Goal: Complete application form

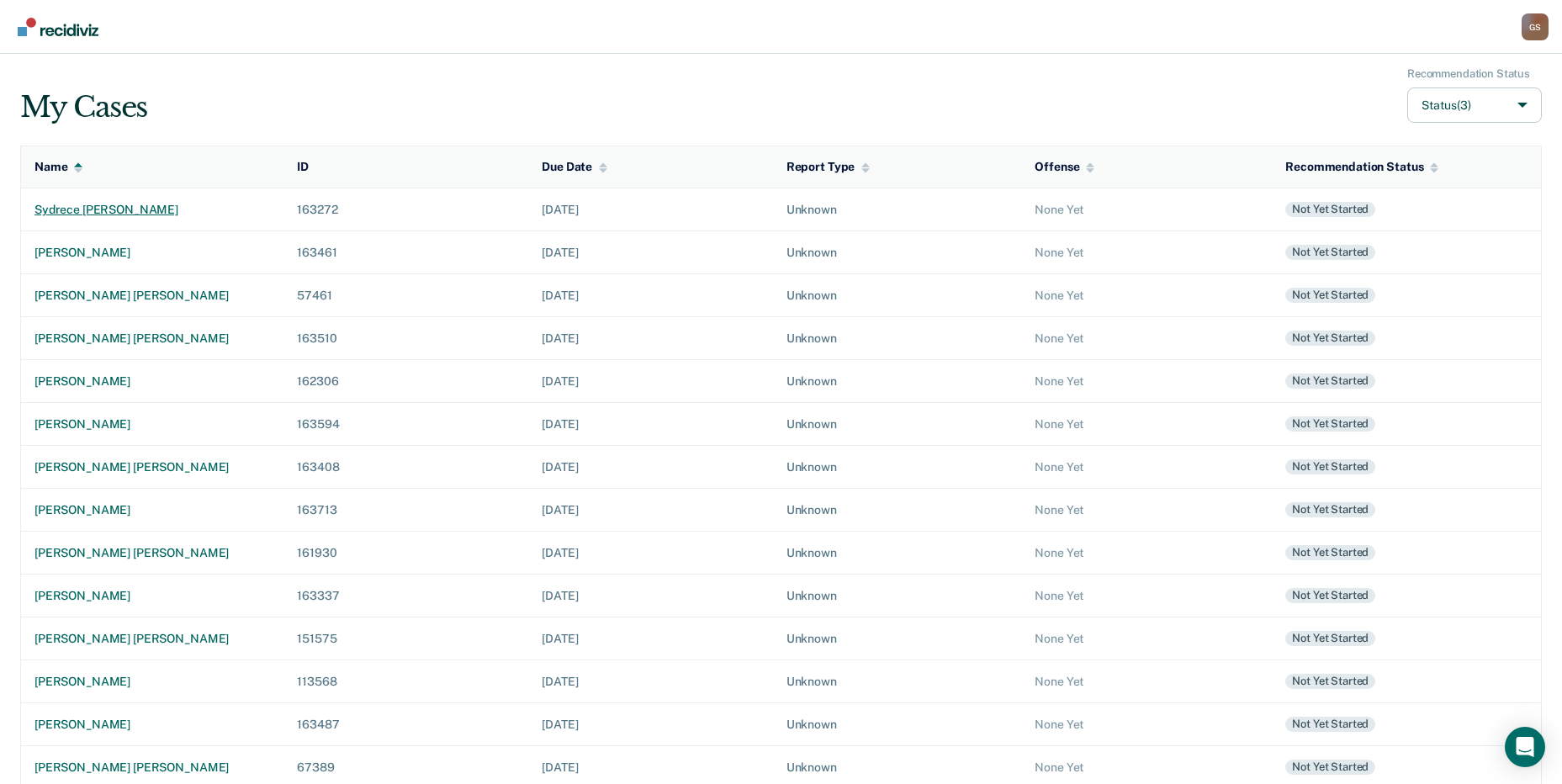
click at [75, 209] on div "sydrece [PERSON_NAME]" at bounding box center [152, 209] width 236 height 14
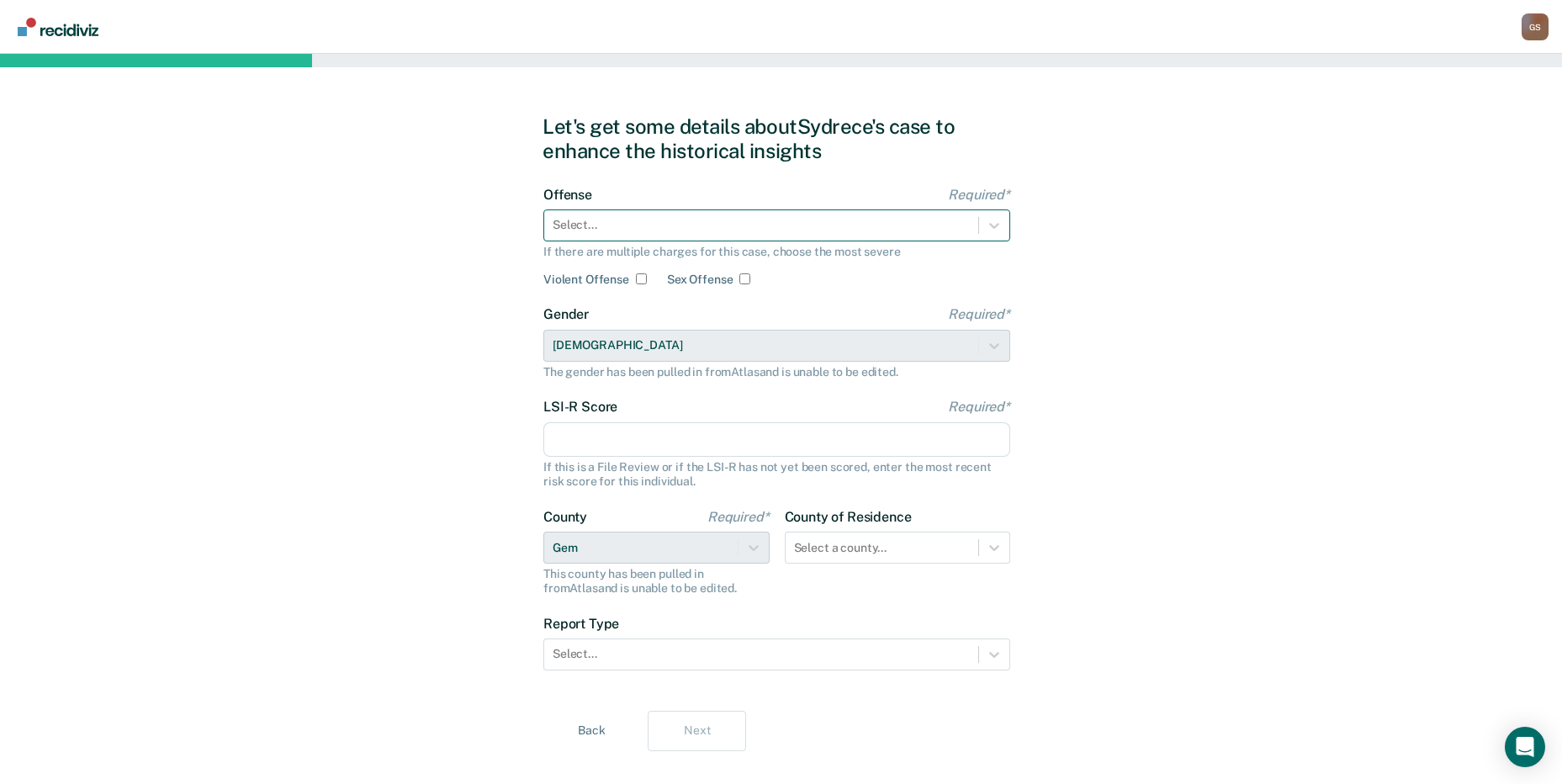
click at [583, 222] on div at bounding box center [762, 224] width 418 height 18
drag, startPoint x: 635, startPoint y: 206, endPoint x: 627, endPoint y: 213, distance: 10.6
click at [635, 206] on div "Offense Required* Select... If there are multiple charges for this case, choose…" at bounding box center [777, 237] width 467 height 100
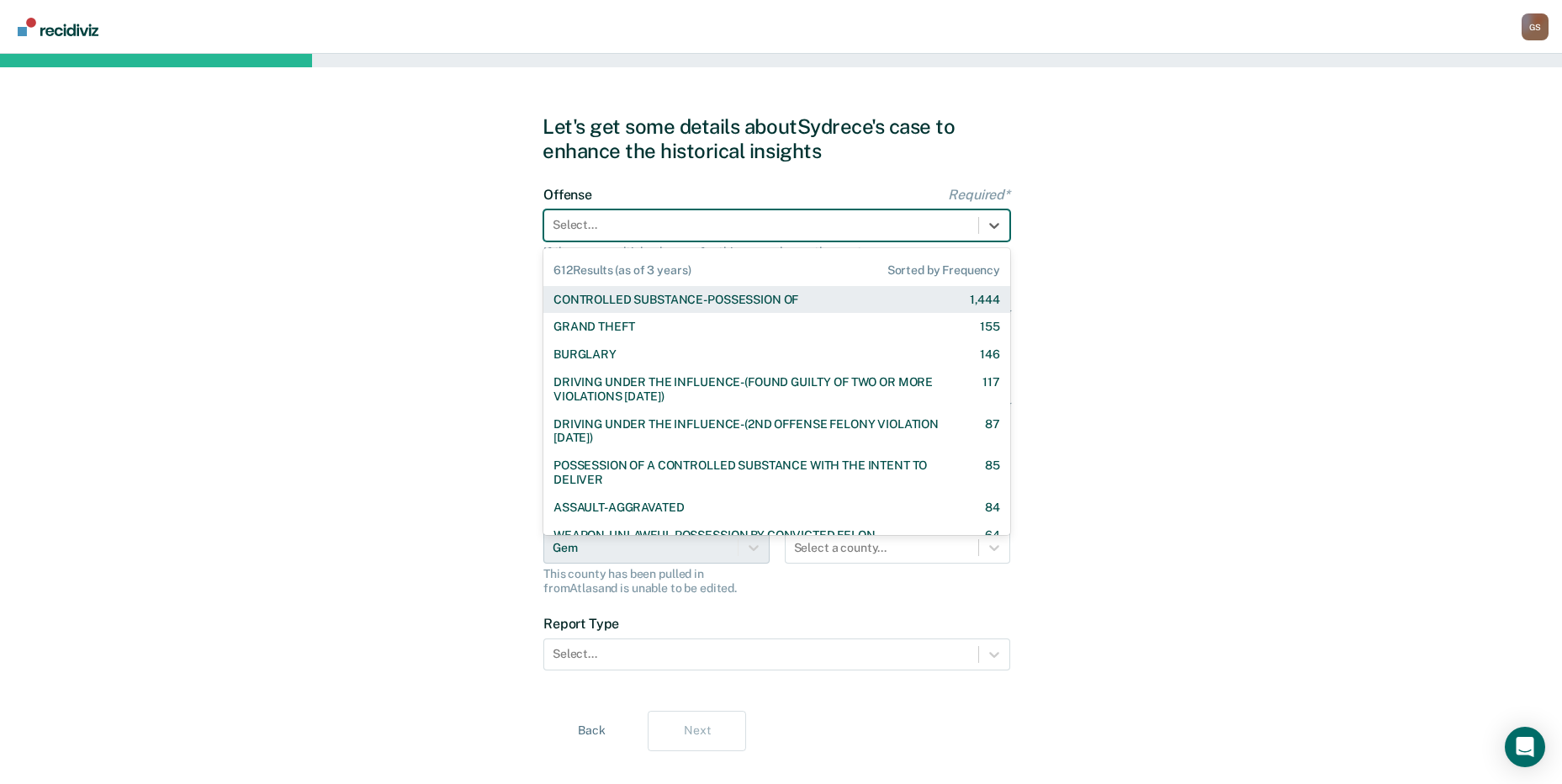
click at [623, 228] on div at bounding box center [762, 224] width 418 height 18
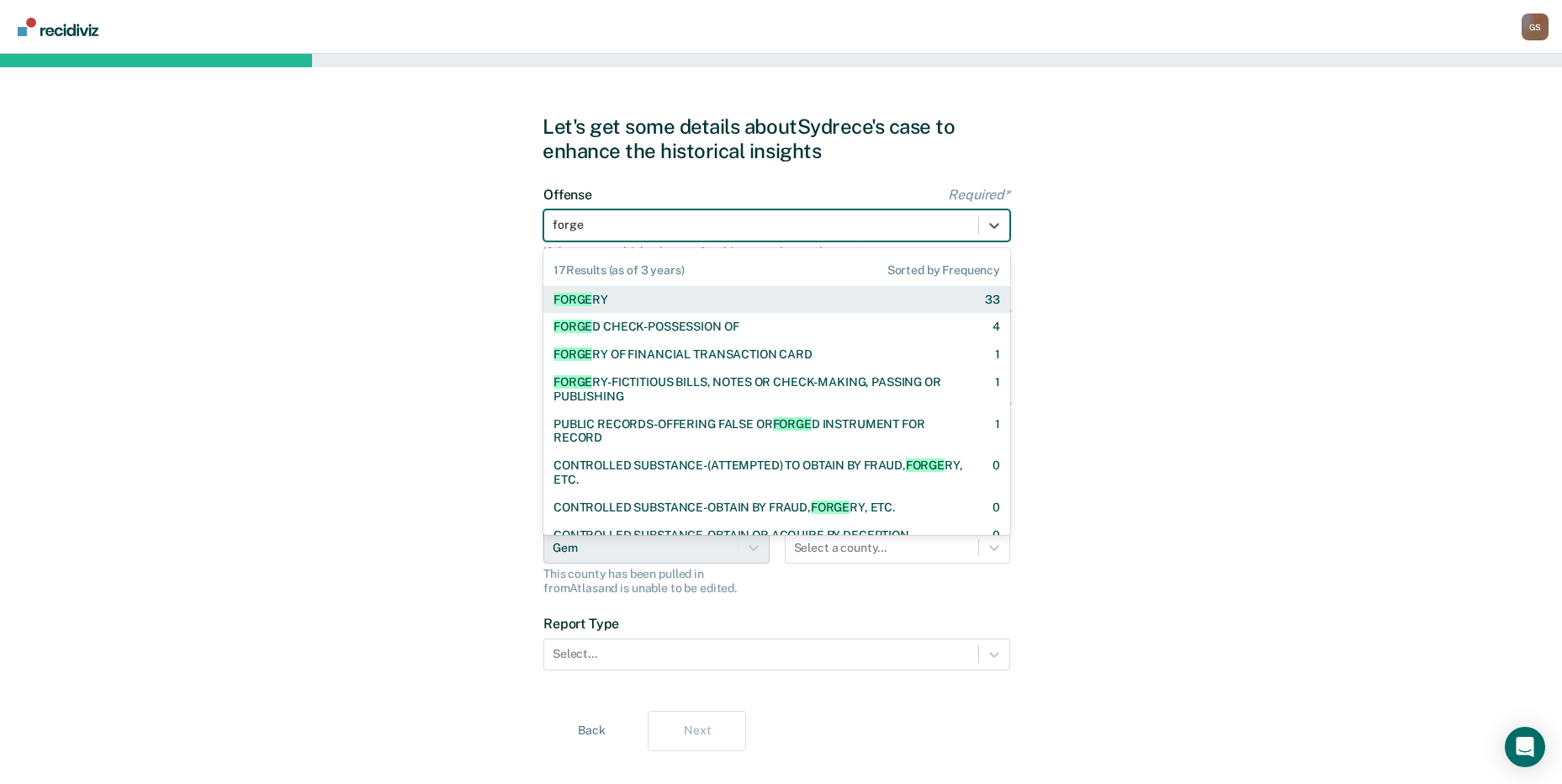
type input "forger"
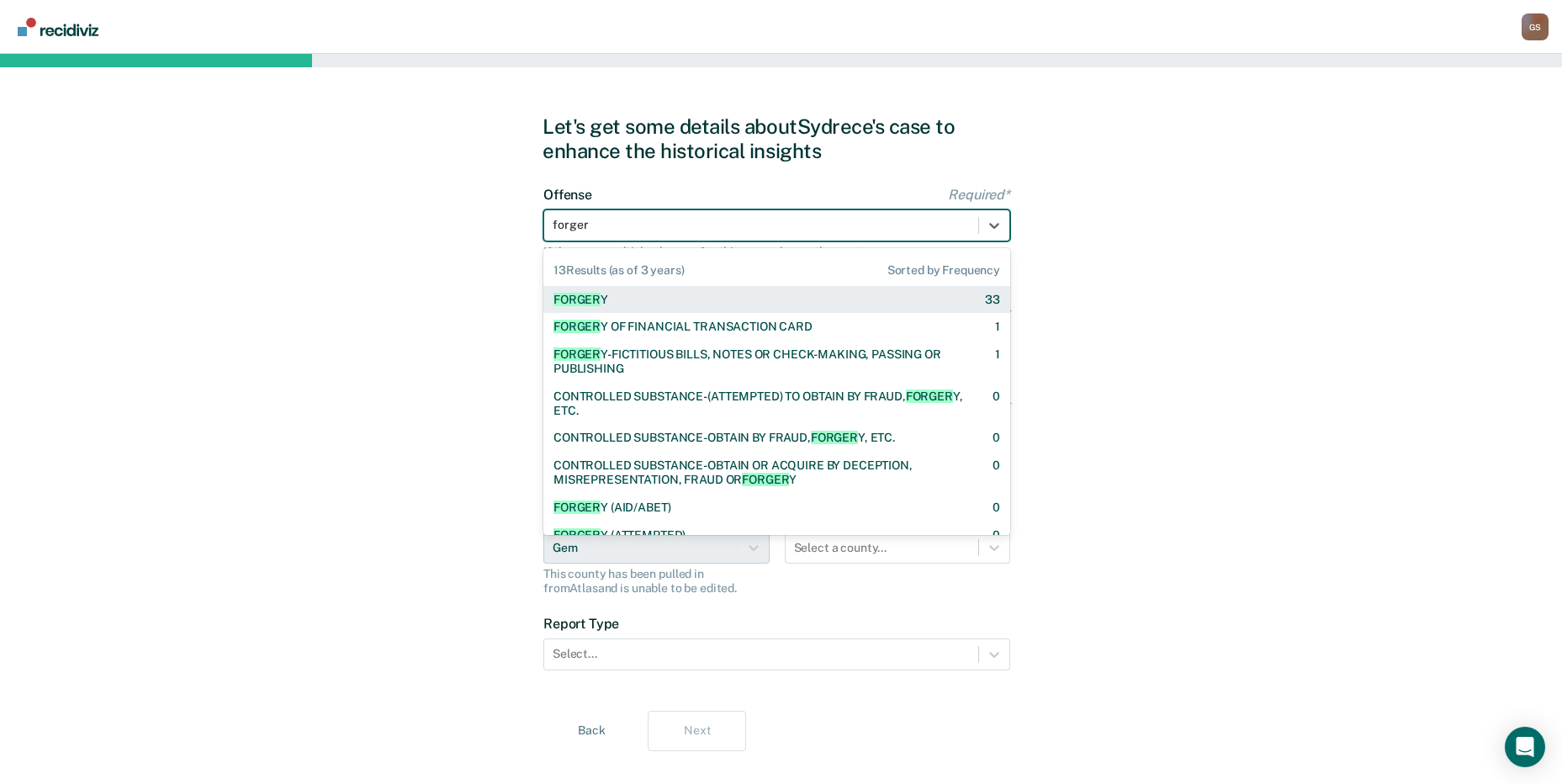
click at [614, 294] on div "FORGER Y 33" at bounding box center [777, 299] width 447 height 14
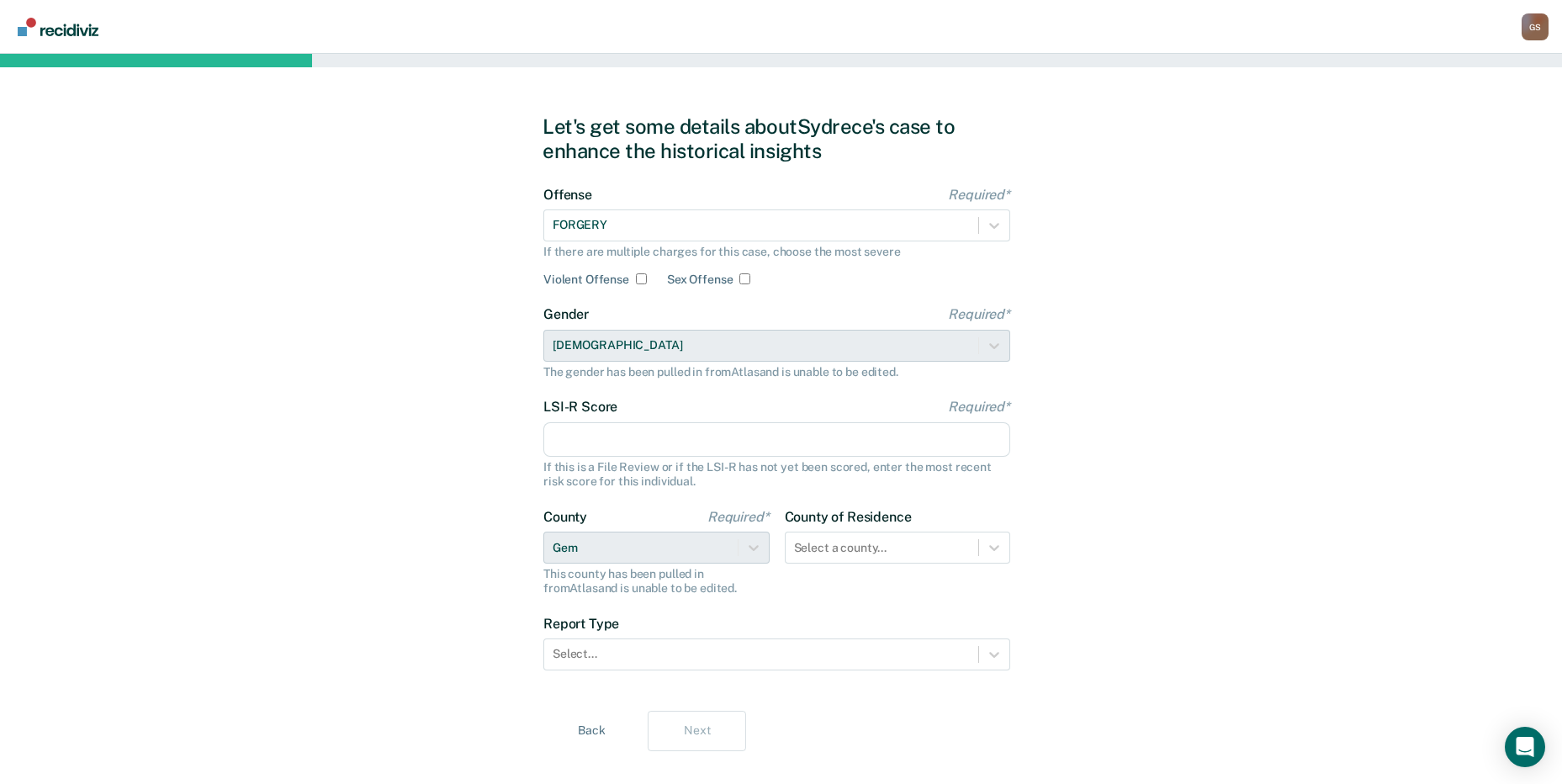
click at [573, 456] on input "LSI-R Score Required*" at bounding box center [777, 439] width 467 height 35
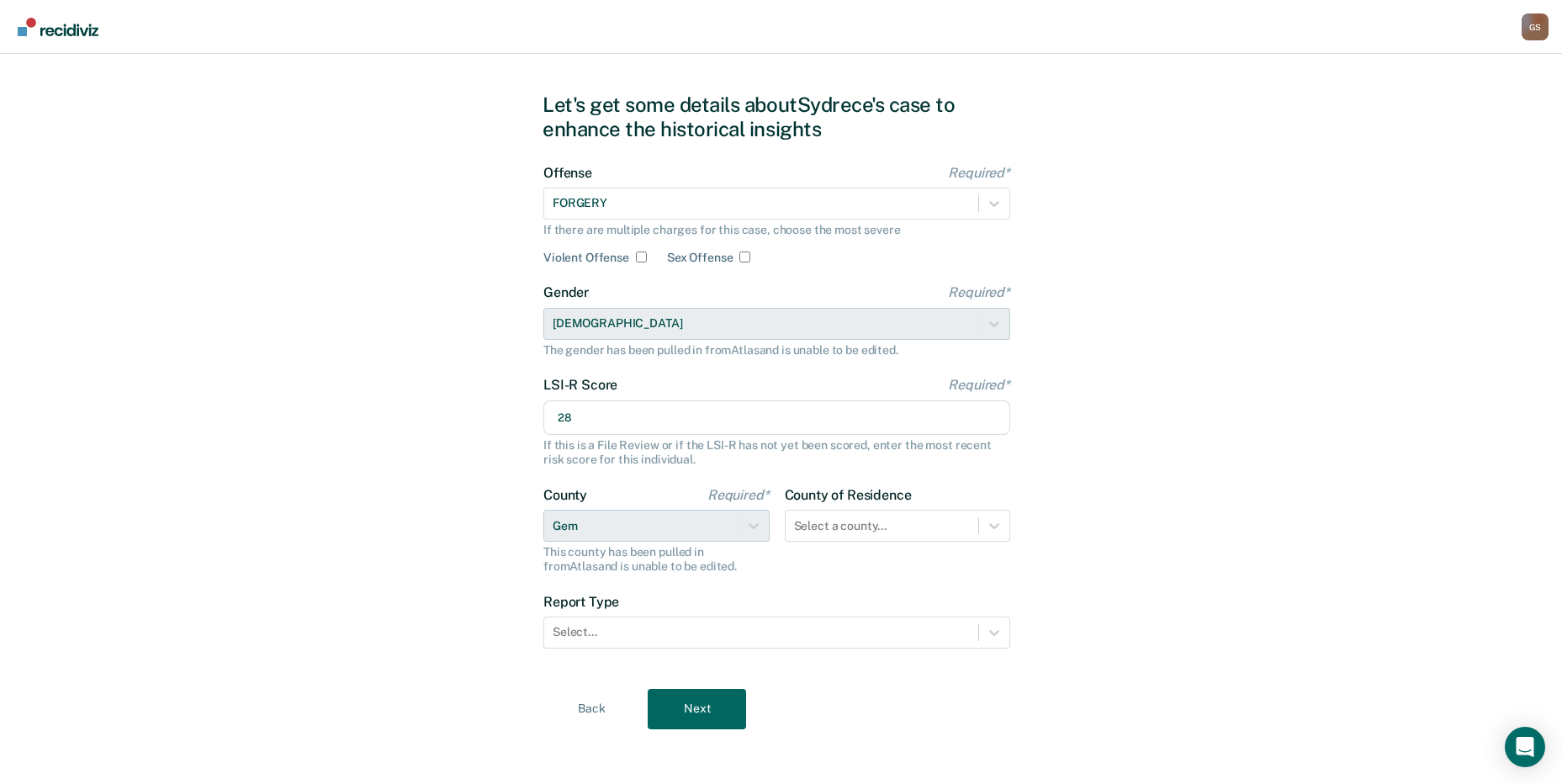
scroll to position [27, 0]
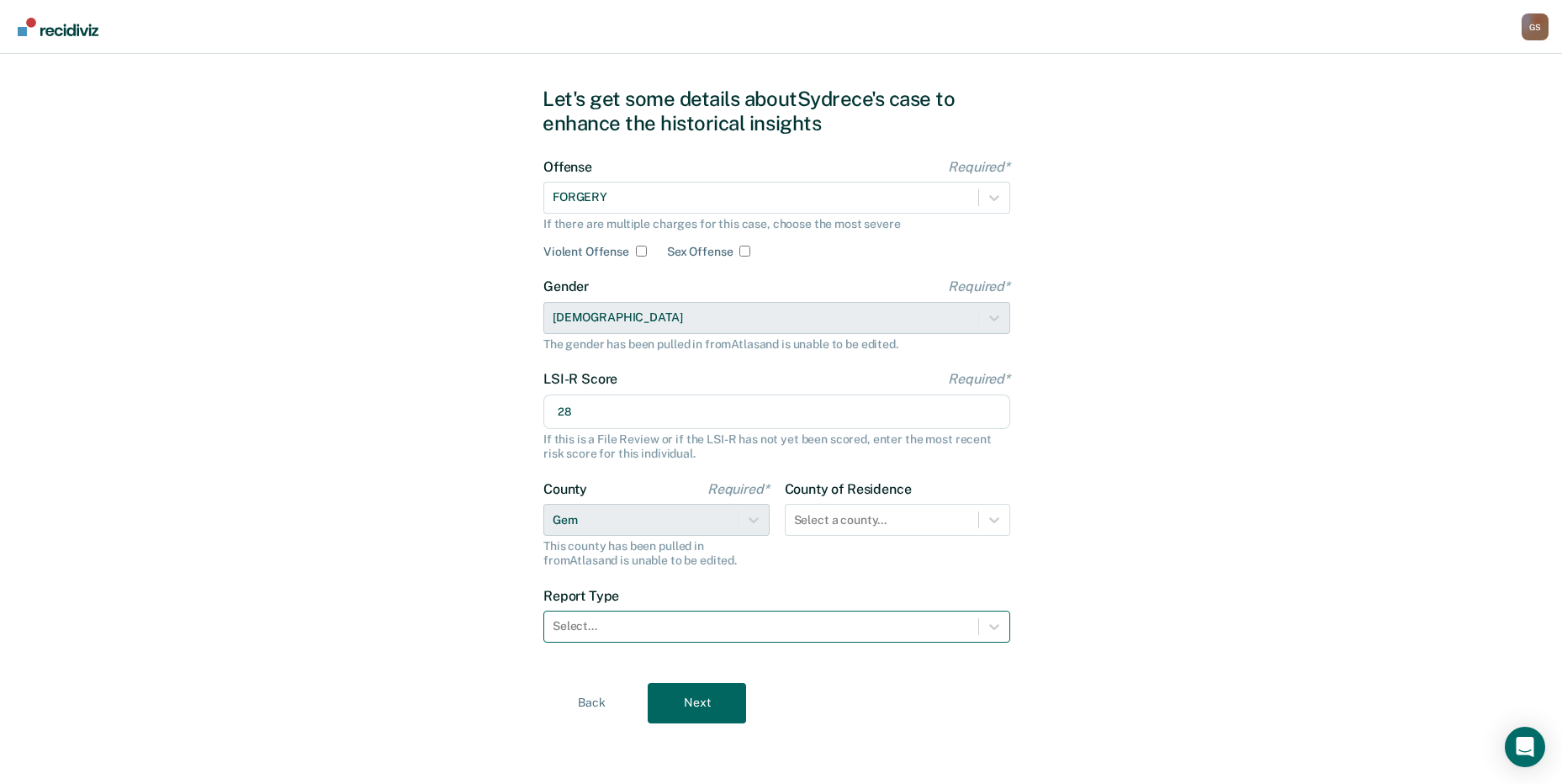
type input "28"
click at [786, 628] on div at bounding box center [762, 626] width 418 height 18
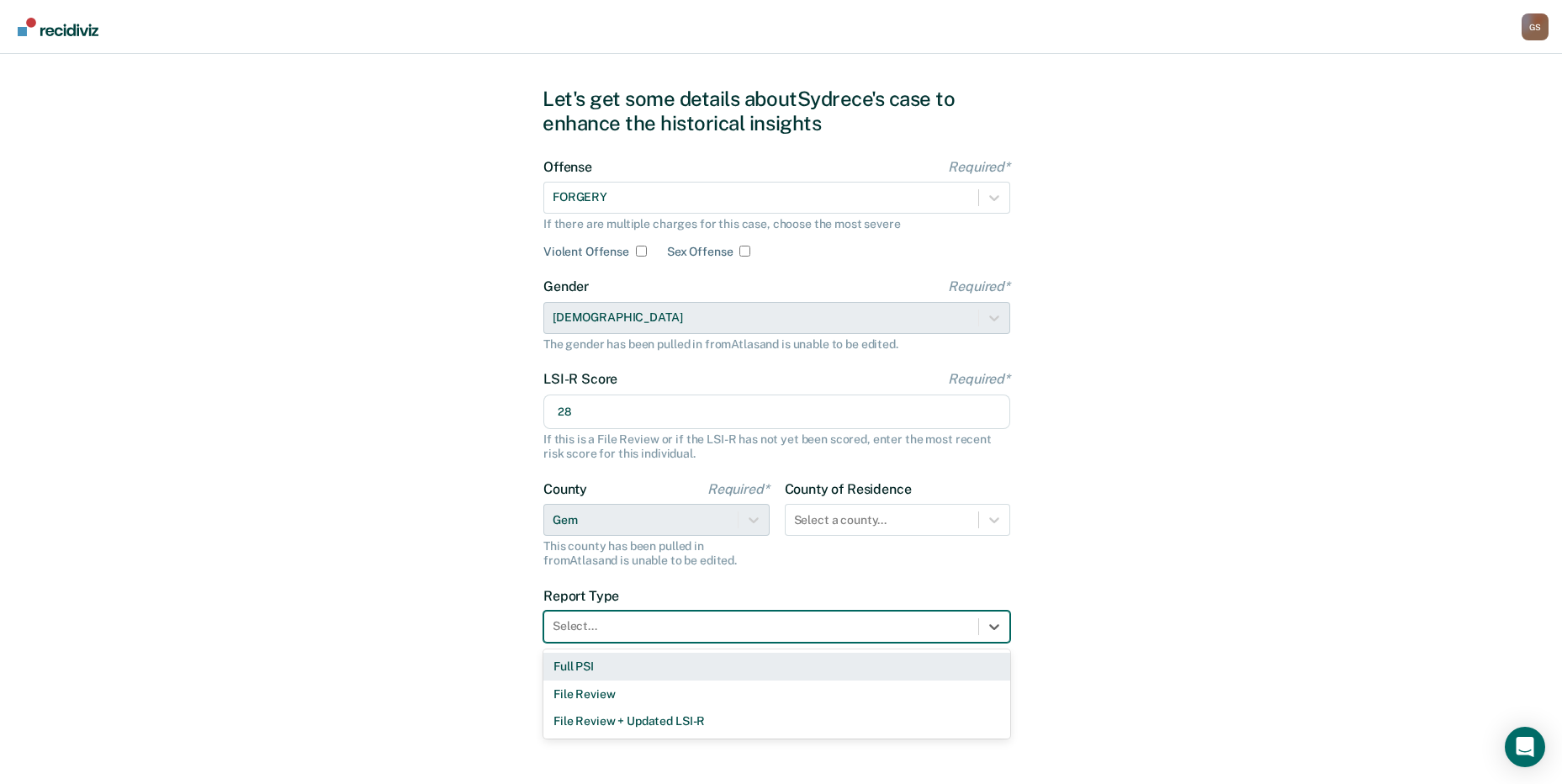
click at [632, 677] on div "Full PSI" at bounding box center [777, 666] width 467 height 27
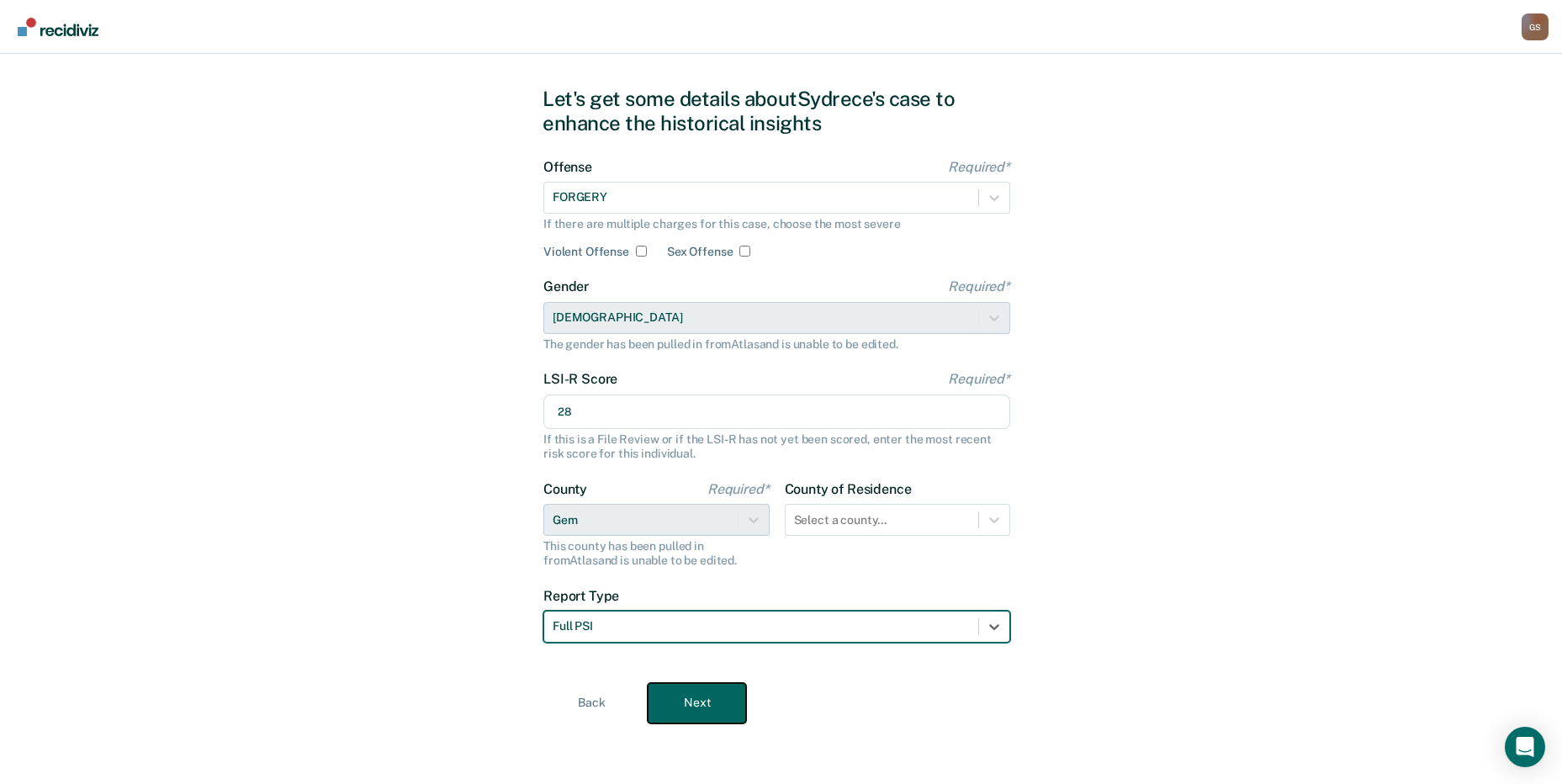
click at [669, 703] on button "Next" at bounding box center [697, 703] width 99 height 41
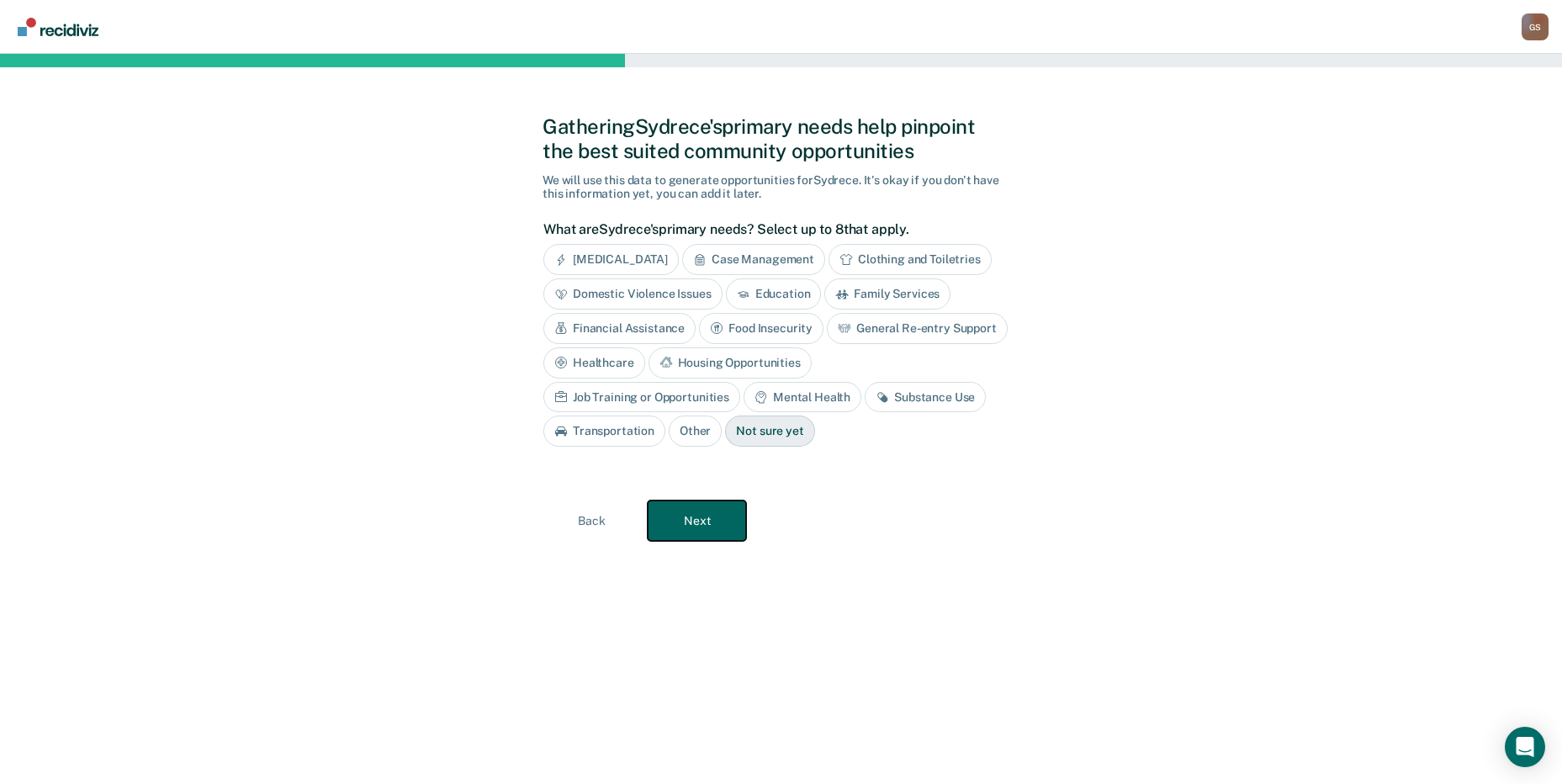
scroll to position [0, 0]
click at [644, 327] on div "Financial Assistance" at bounding box center [626, 328] width 153 height 31
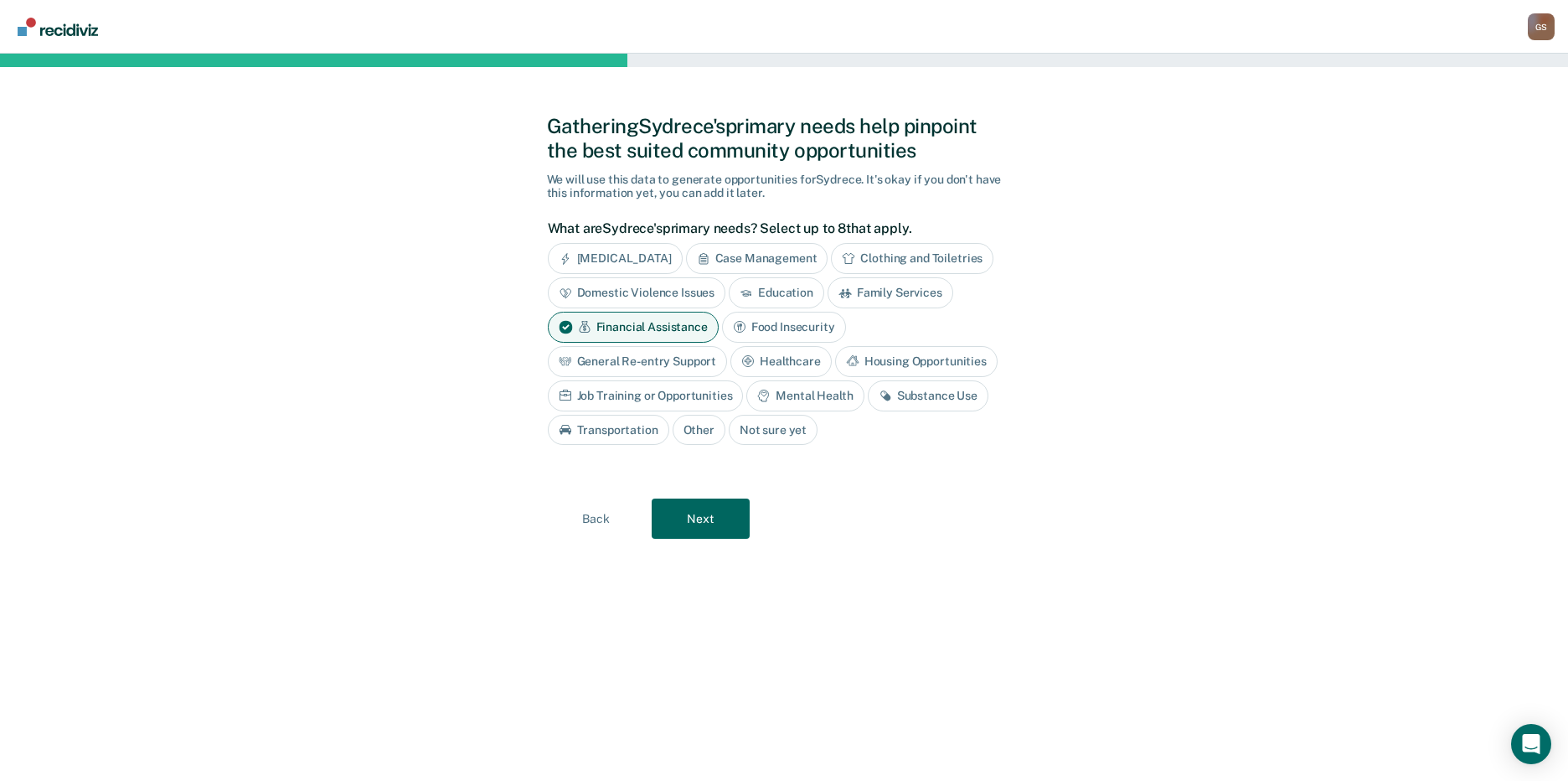
click at [652, 370] on div "General Re-entry Support" at bounding box center [637, 361] width 180 height 31
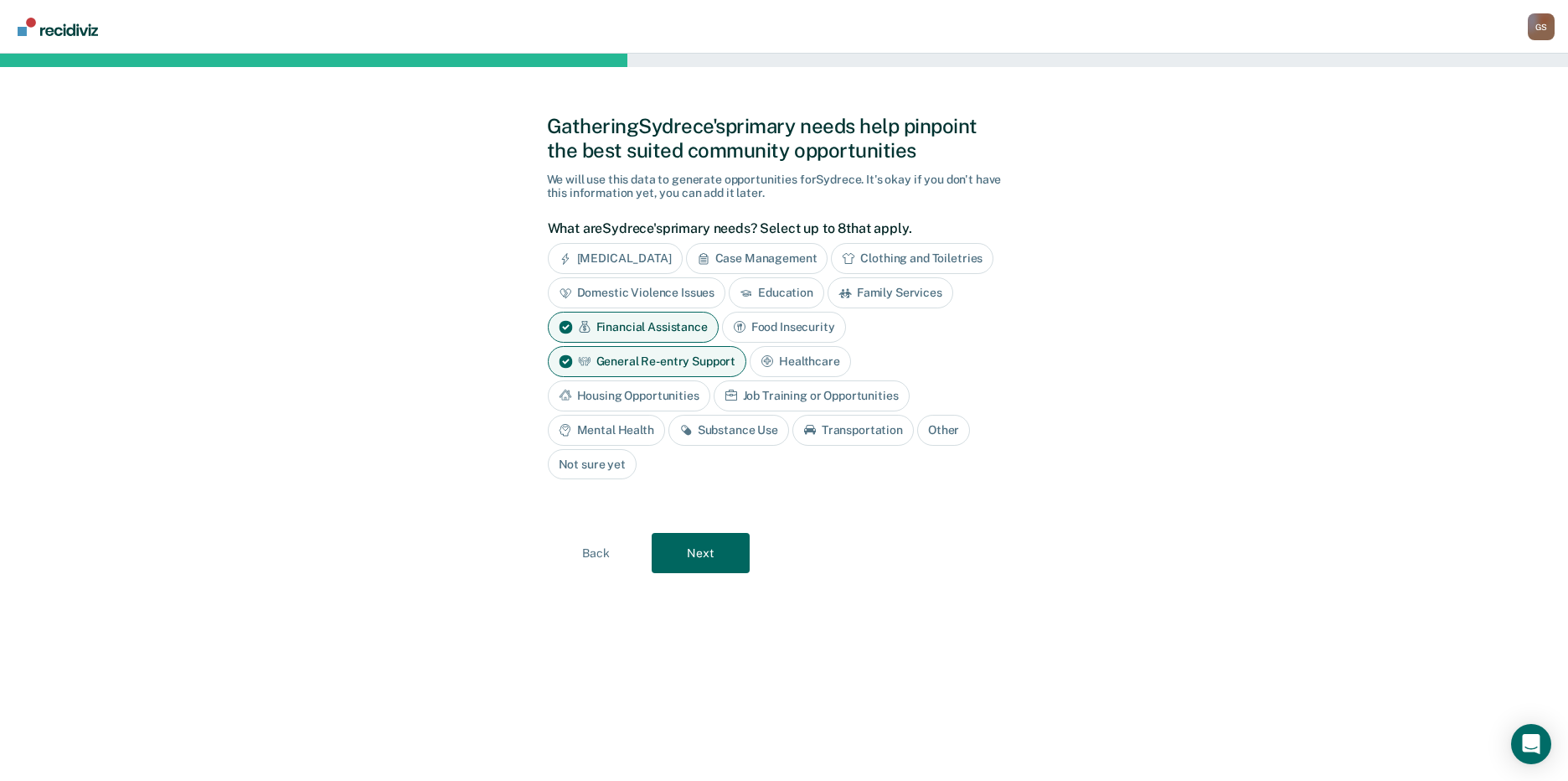
click at [634, 397] on div "Housing Opportunities" at bounding box center [629, 395] width 162 height 31
click at [799, 401] on div "Job Training or Opportunities" at bounding box center [831, 395] width 196 height 31
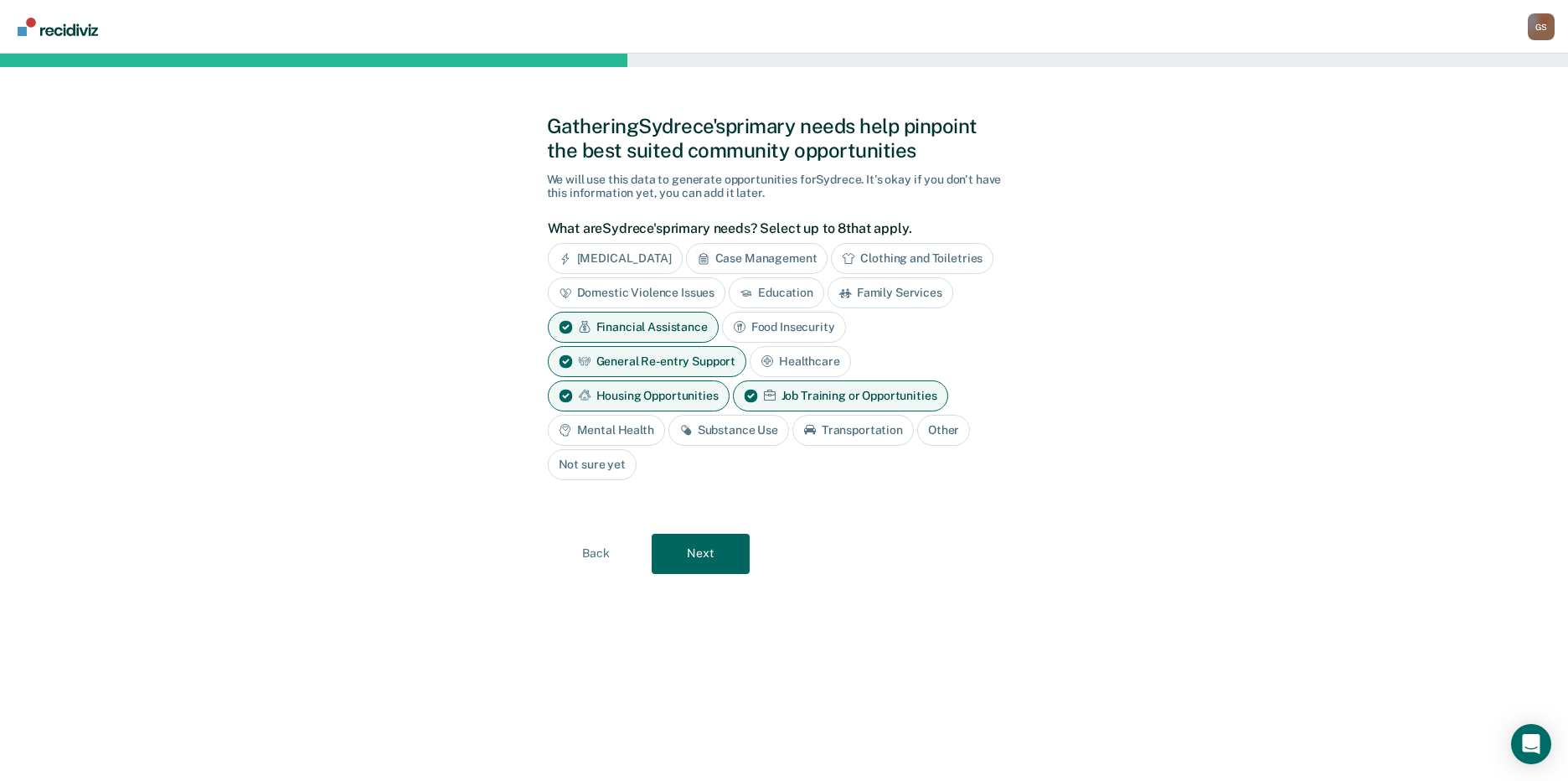
click at [600, 424] on div "Mental Health" at bounding box center [606, 430] width 117 height 31
click at [744, 429] on div "Substance Use" at bounding box center [748, 430] width 121 height 31
click at [898, 426] on div "Transportation" at bounding box center [891, 430] width 122 height 31
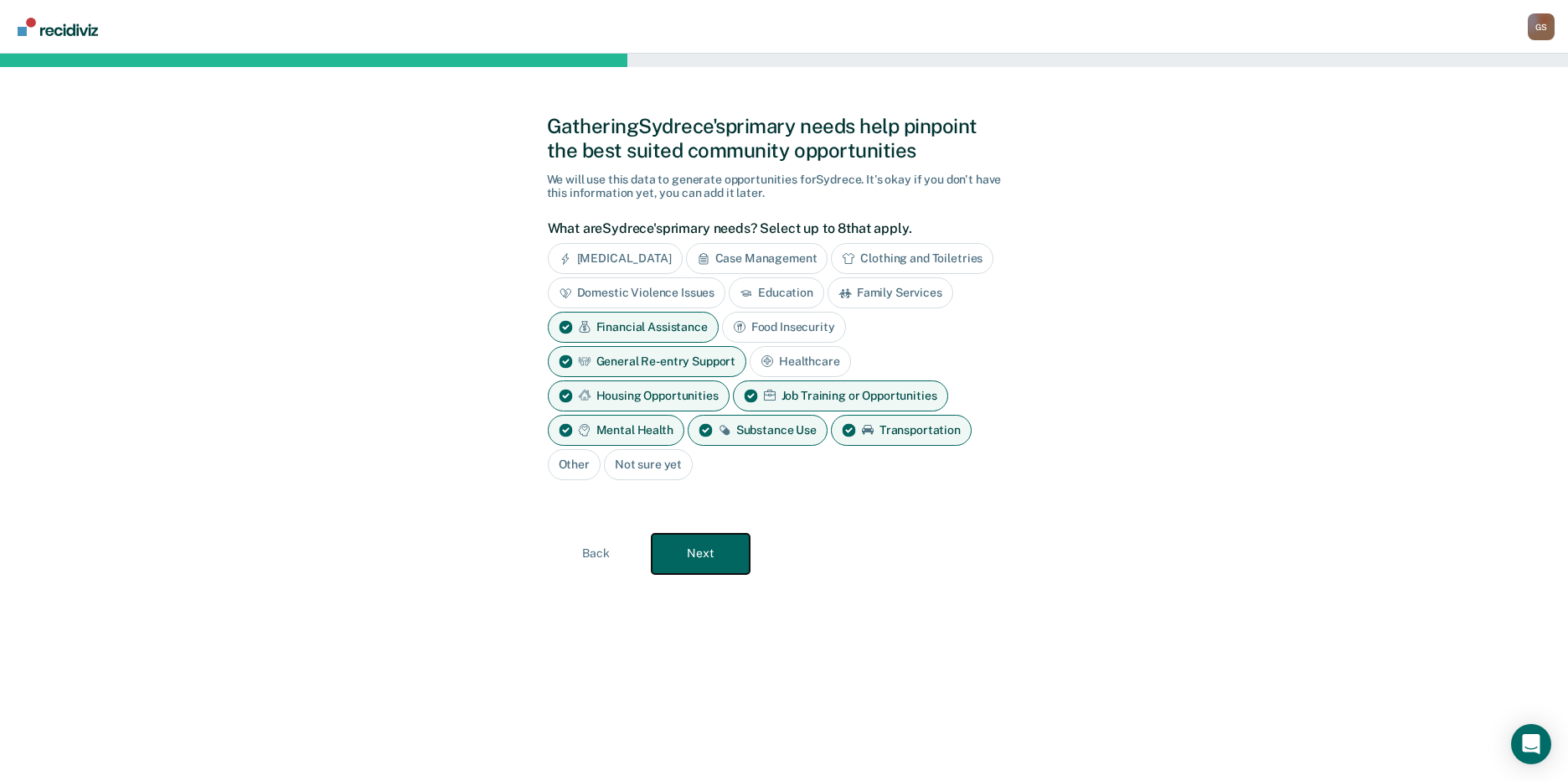
click at [702, 548] on button "Next" at bounding box center [701, 554] width 98 height 41
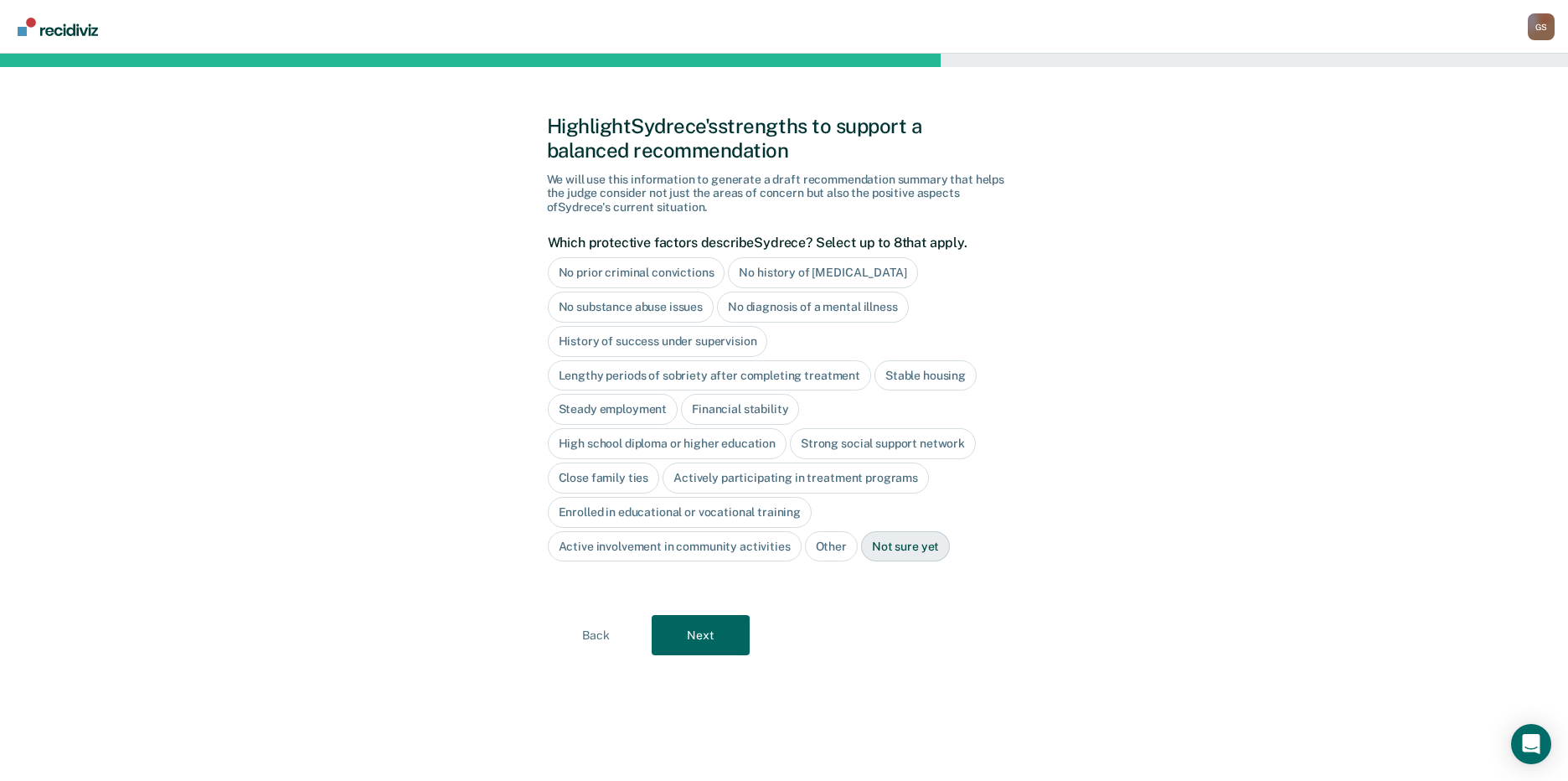
click at [593, 473] on div "Close family ties" at bounding box center [603, 477] width 112 height 31
click at [737, 636] on button "Next" at bounding box center [701, 636] width 98 height 41
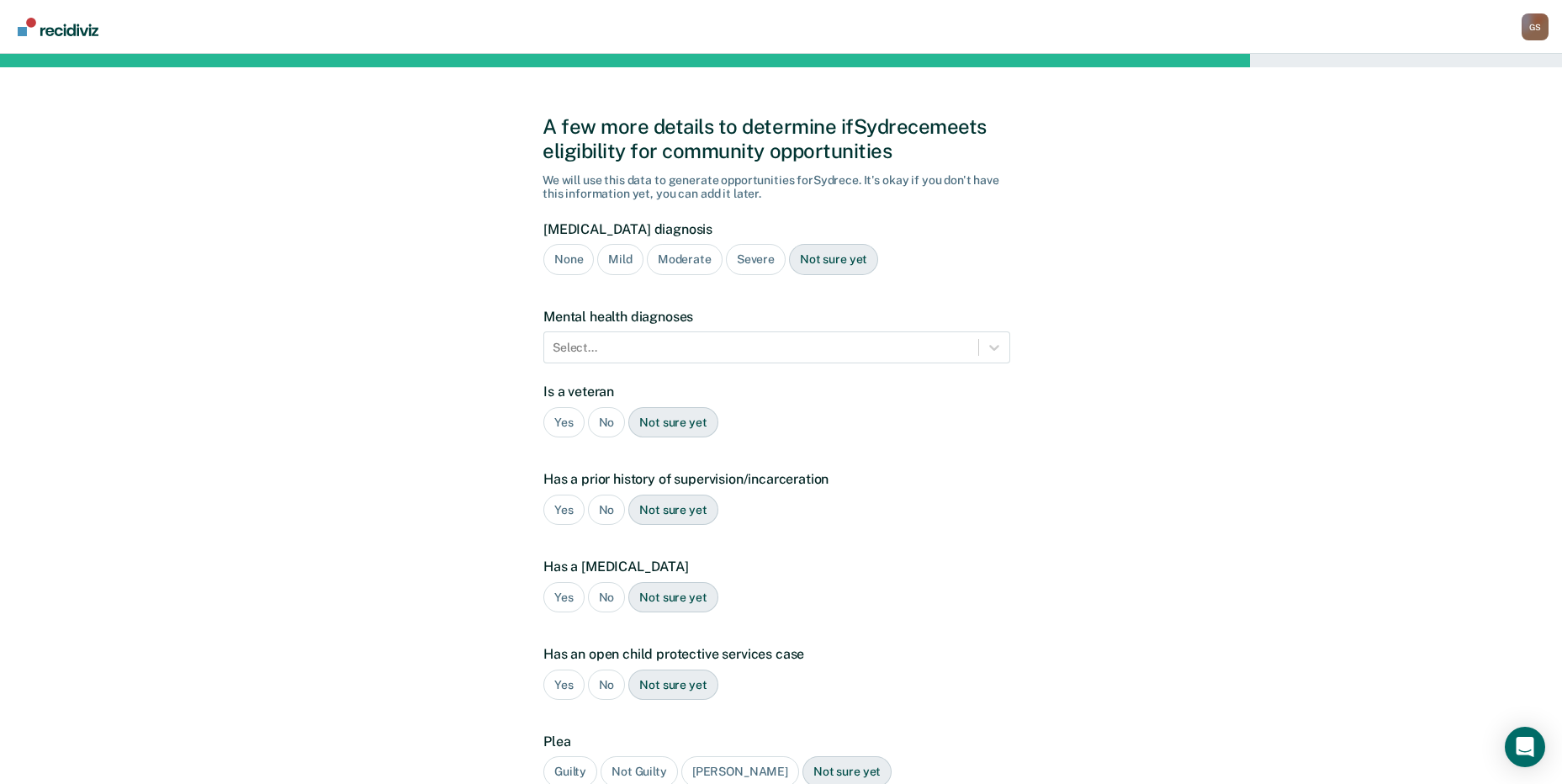
click at [745, 264] on div "Severe" at bounding box center [755, 259] width 60 height 31
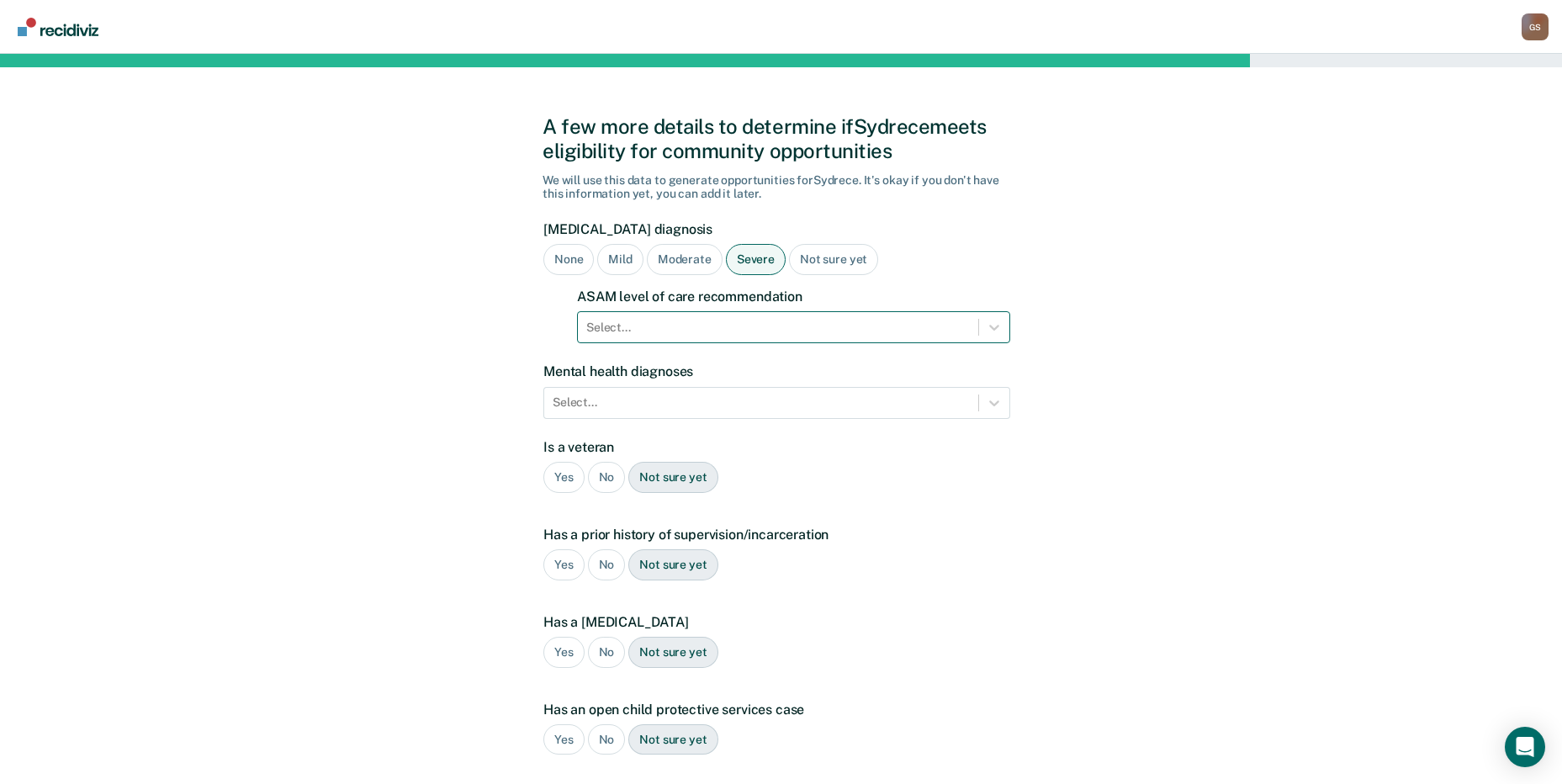
click at [662, 333] on div at bounding box center [778, 328] width 384 height 18
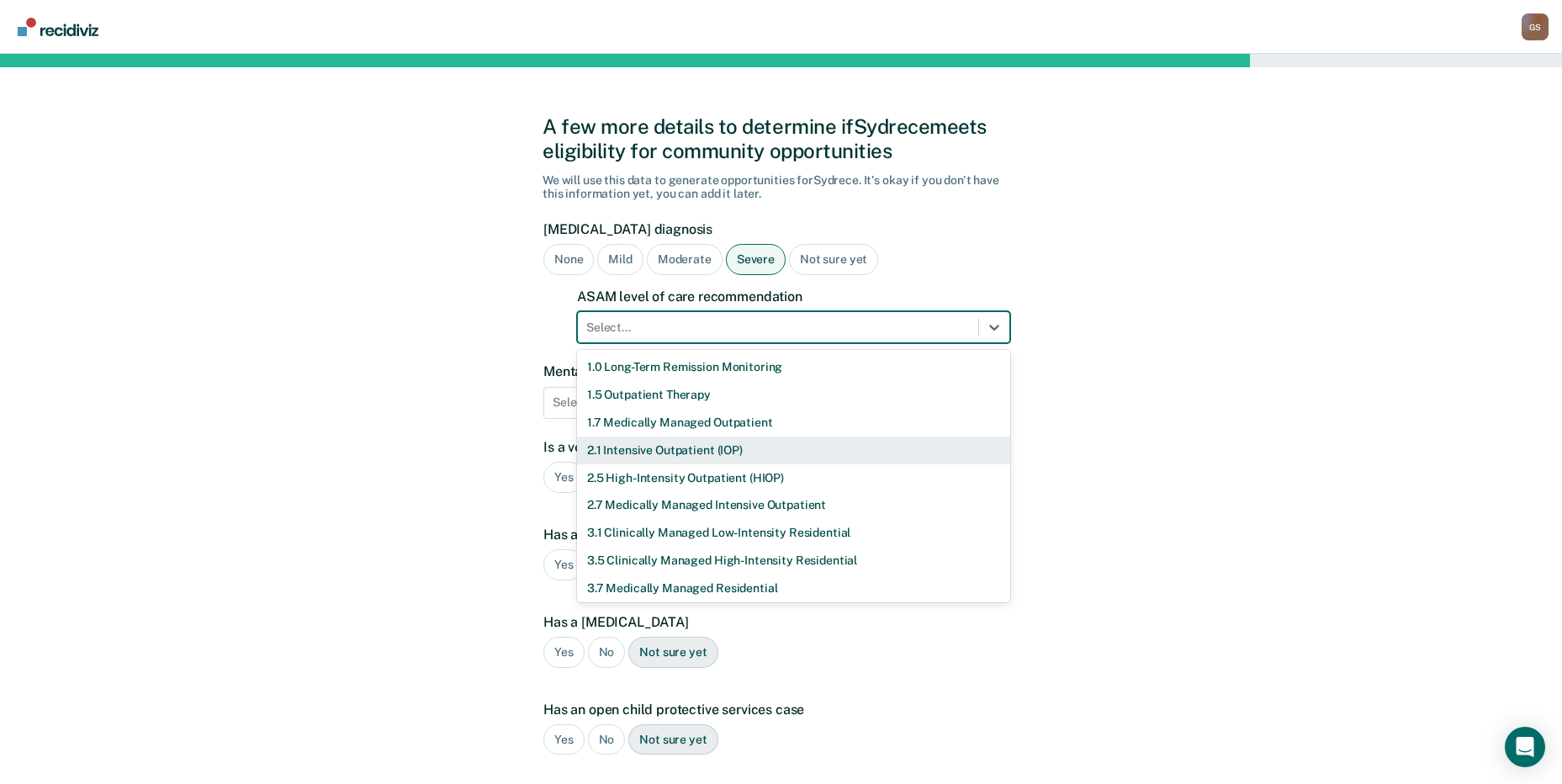
click at [630, 451] on div "2.1 Intensive Outpatient (IOP)" at bounding box center [793, 450] width 433 height 27
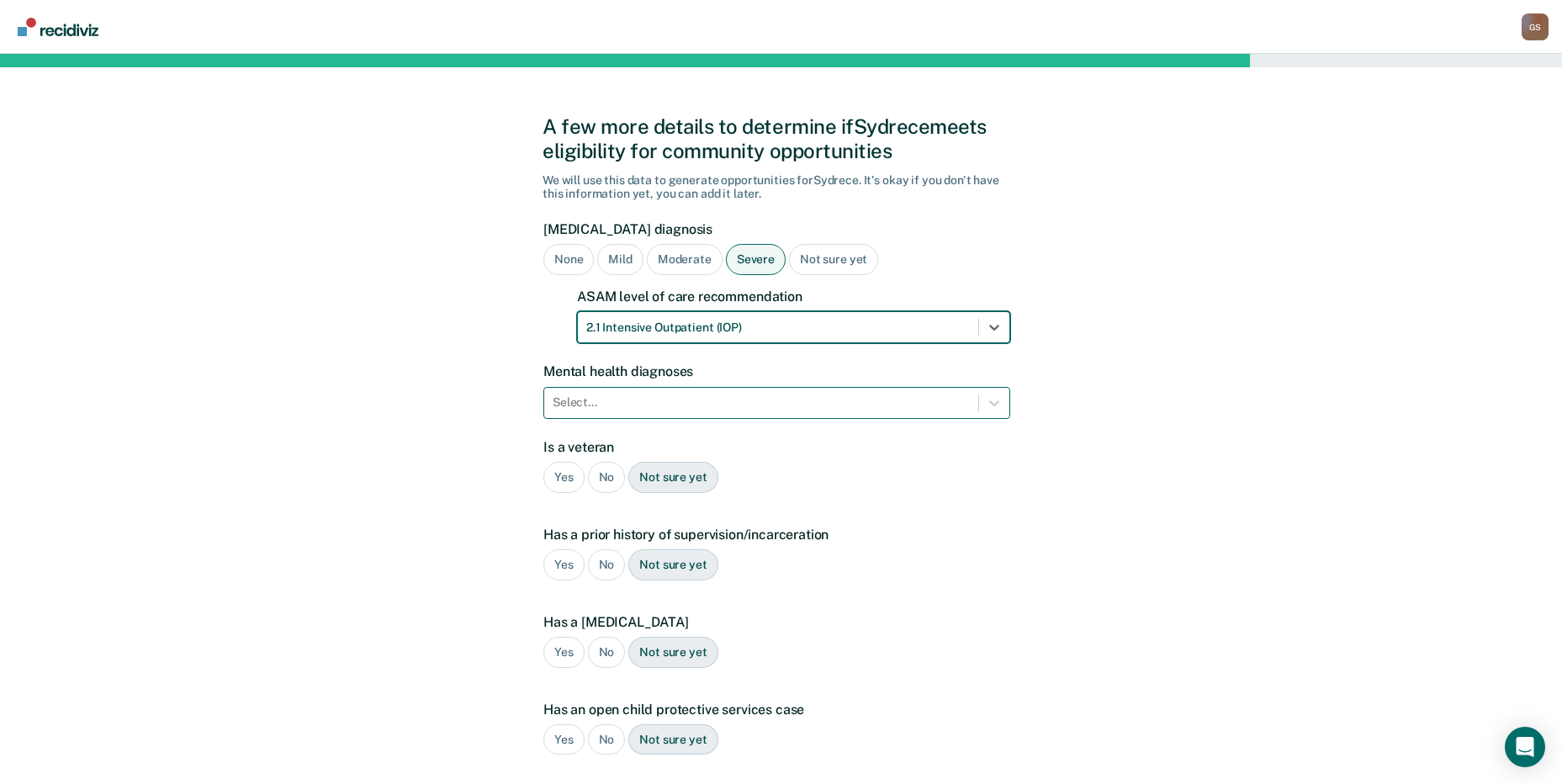
click at [615, 398] on div at bounding box center [762, 402] width 418 height 18
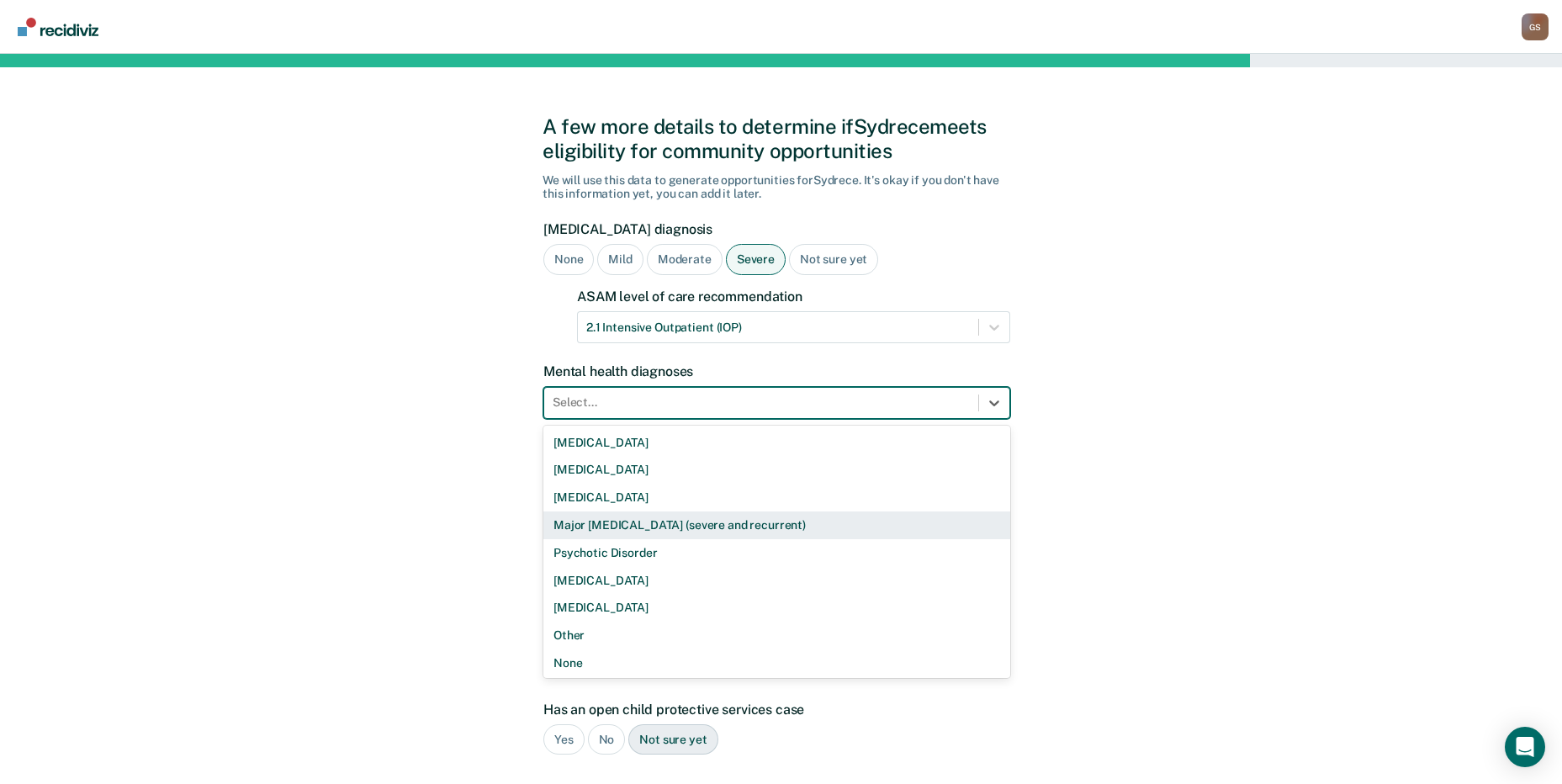
click at [643, 531] on div "Major [MEDICAL_DATA] (severe and recurrent)" at bounding box center [777, 525] width 467 height 27
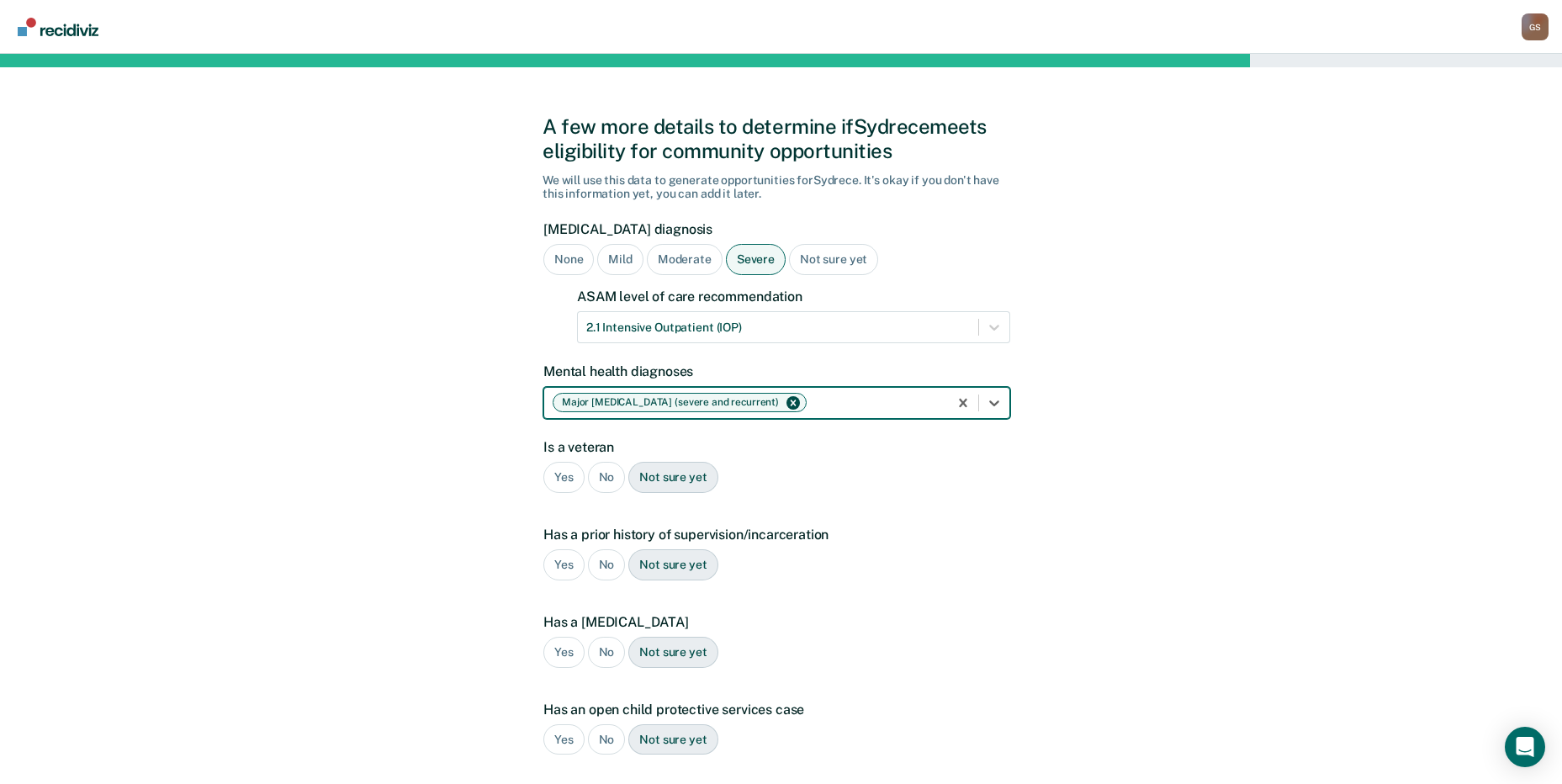
click at [610, 474] on div "No" at bounding box center [607, 477] width 38 height 31
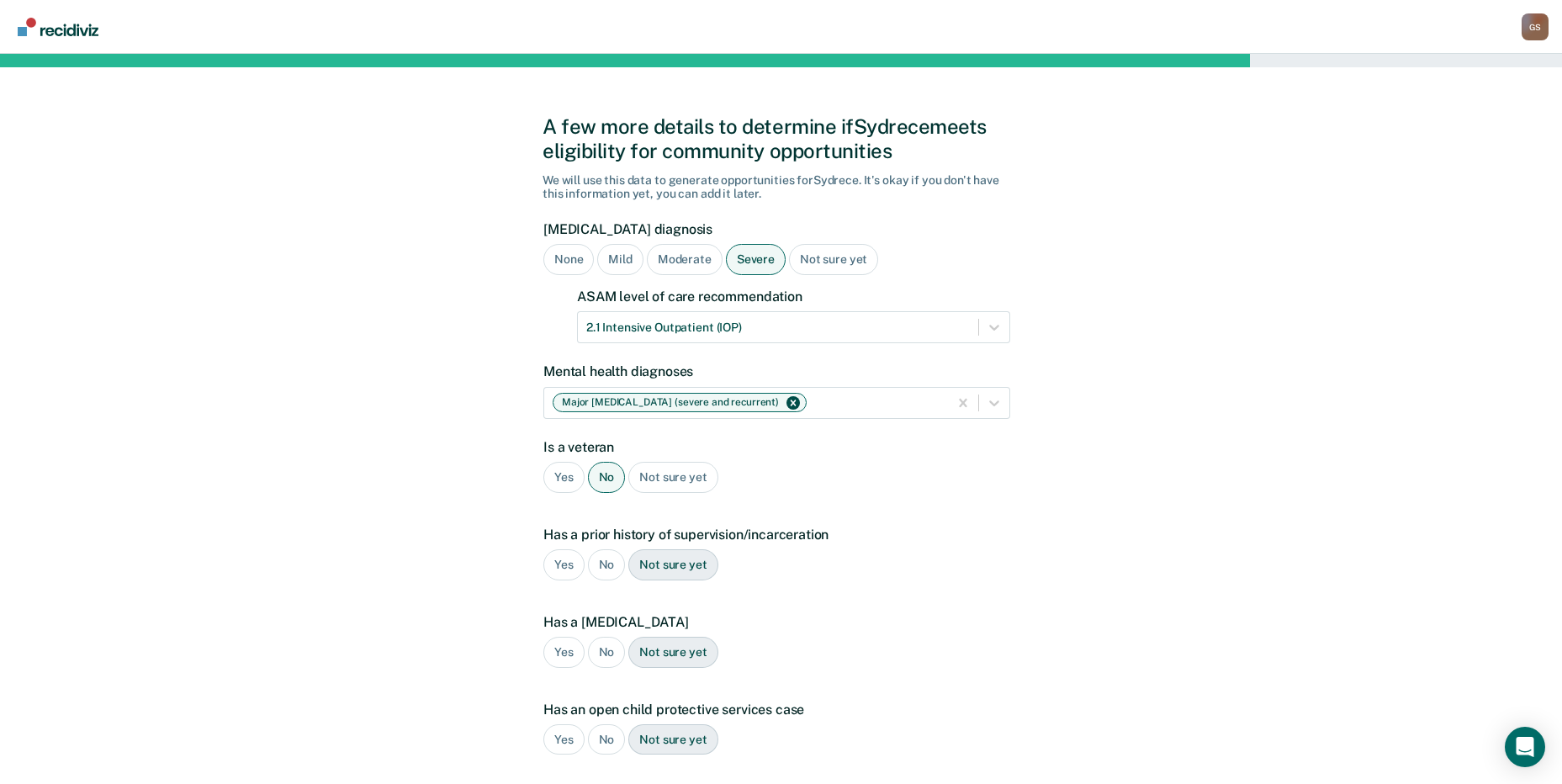
click at [568, 558] on div "Yes" at bounding box center [565, 564] width 42 height 31
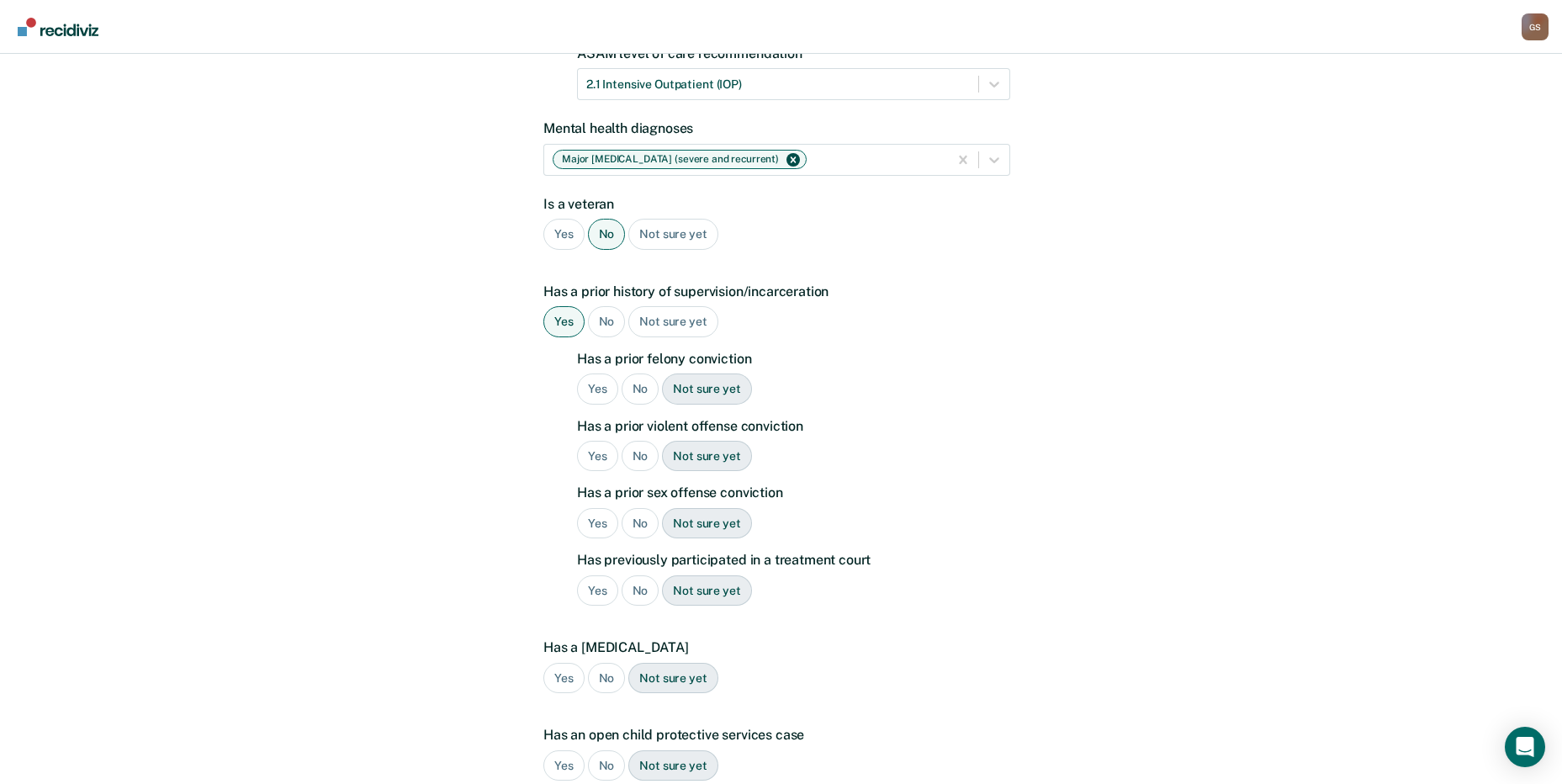
scroll to position [252, 0]
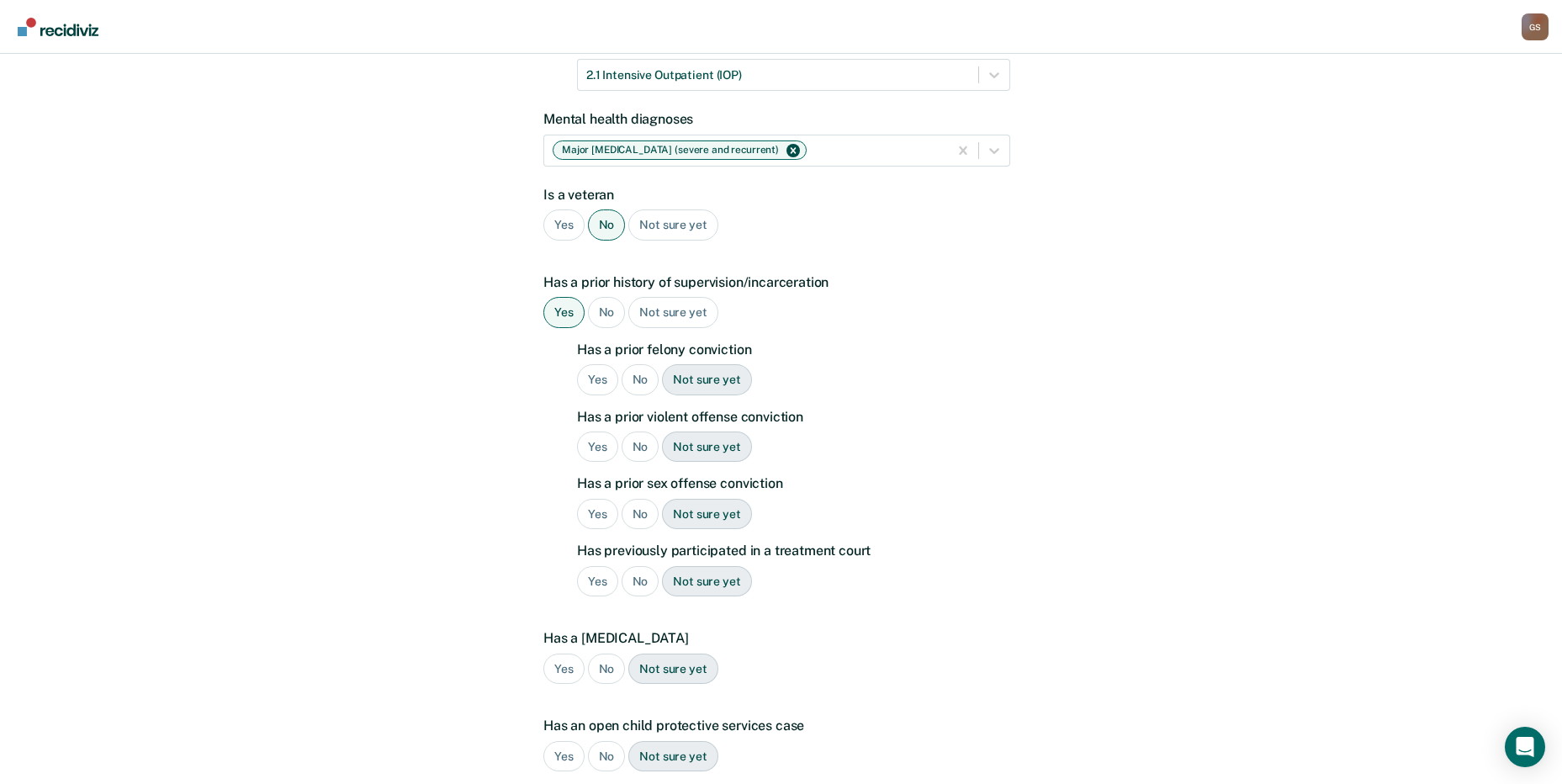
click at [599, 379] on div "Yes" at bounding box center [598, 380] width 42 height 31
click at [603, 450] on div "Yes" at bounding box center [598, 447] width 42 height 31
click at [628, 509] on div "No" at bounding box center [640, 514] width 38 height 31
click at [639, 570] on div "No" at bounding box center [640, 581] width 38 height 31
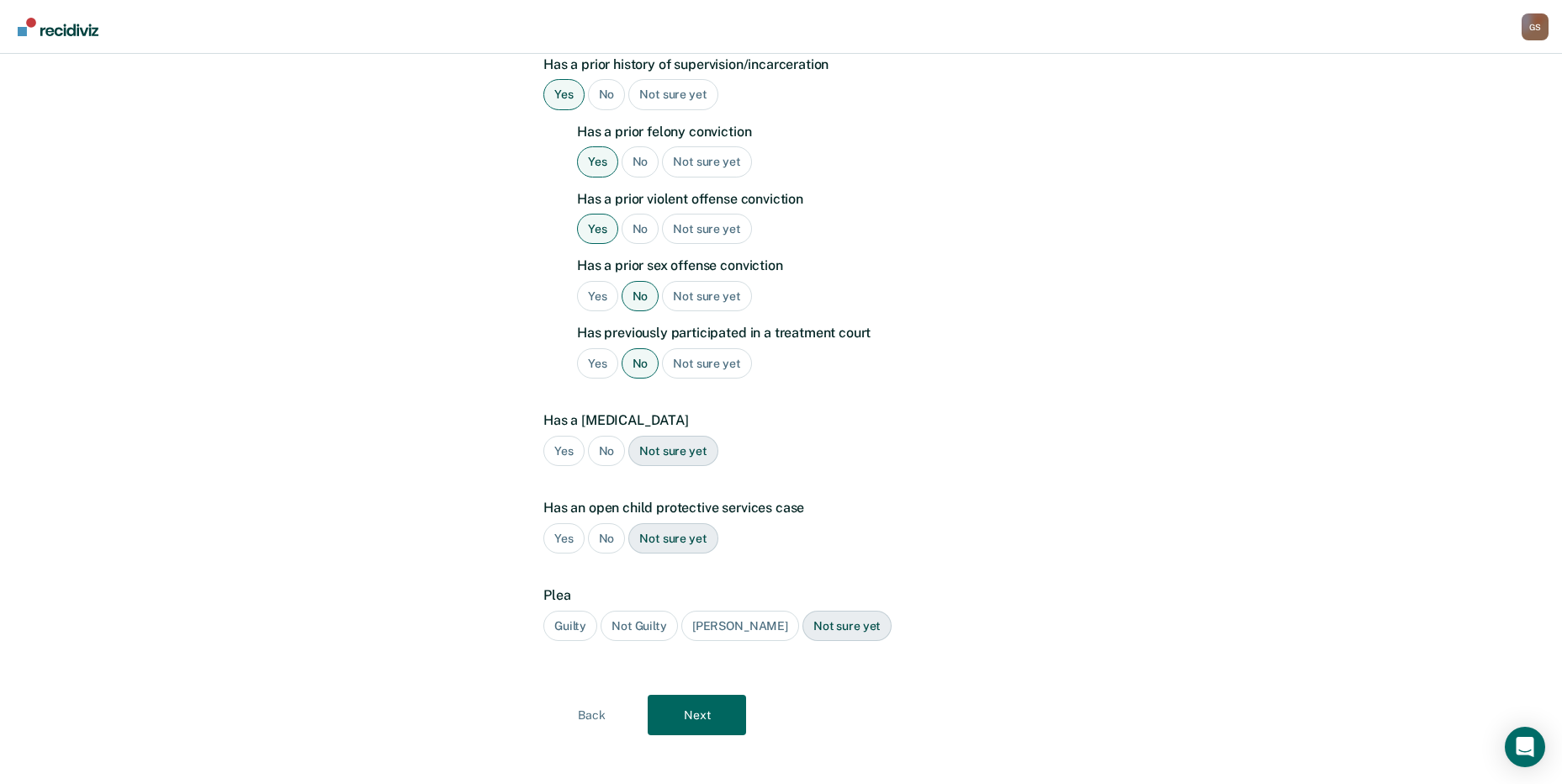
scroll to position [482, 0]
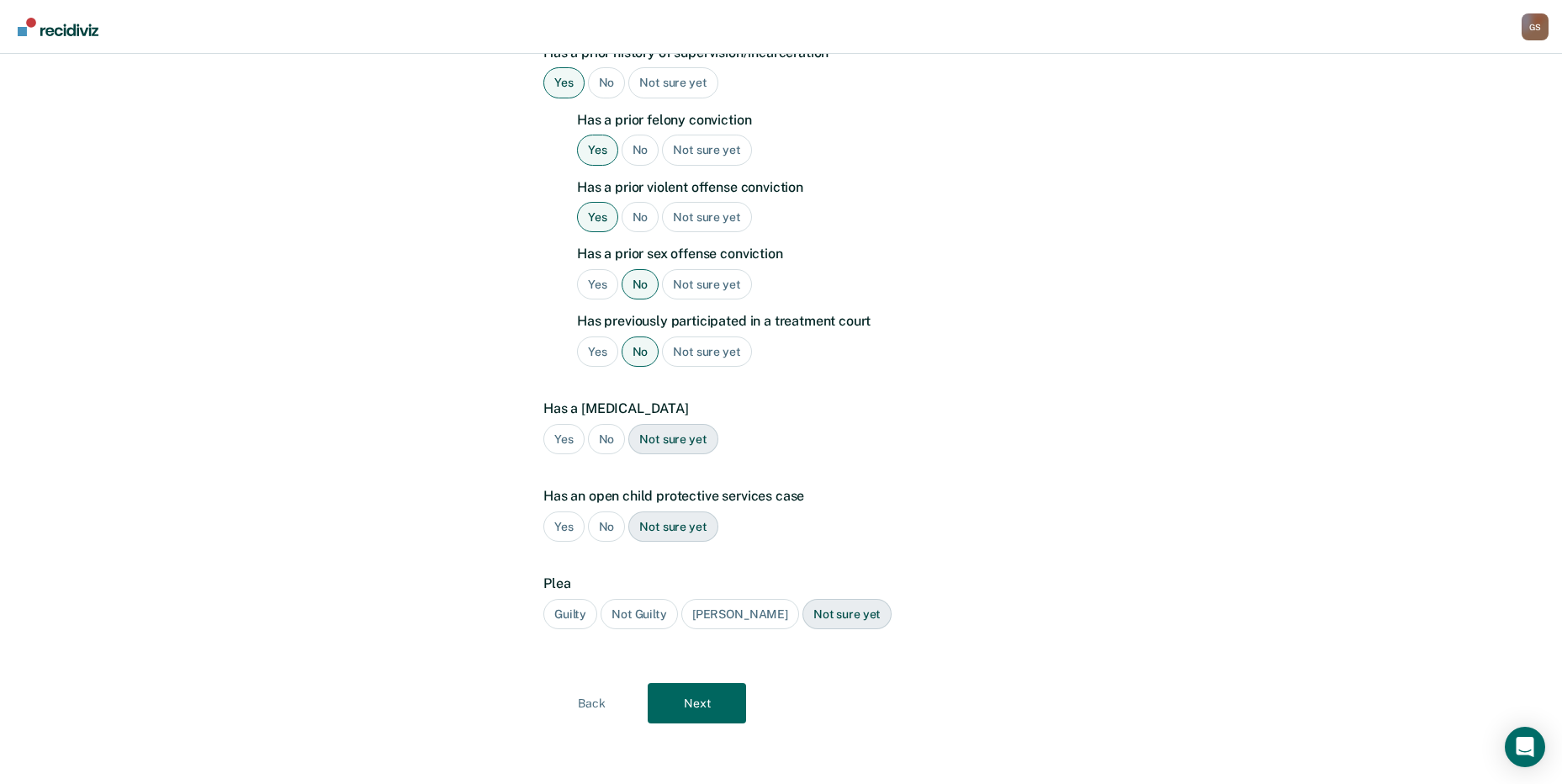
click at [602, 438] on div "No" at bounding box center [607, 439] width 38 height 31
click at [606, 527] on div "No" at bounding box center [607, 526] width 38 height 31
click at [581, 618] on div "Guilty" at bounding box center [570, 614] width 54 height 31
click at [695, 706] on button "Next" at bounding box center [697, 703] width 99 height 41
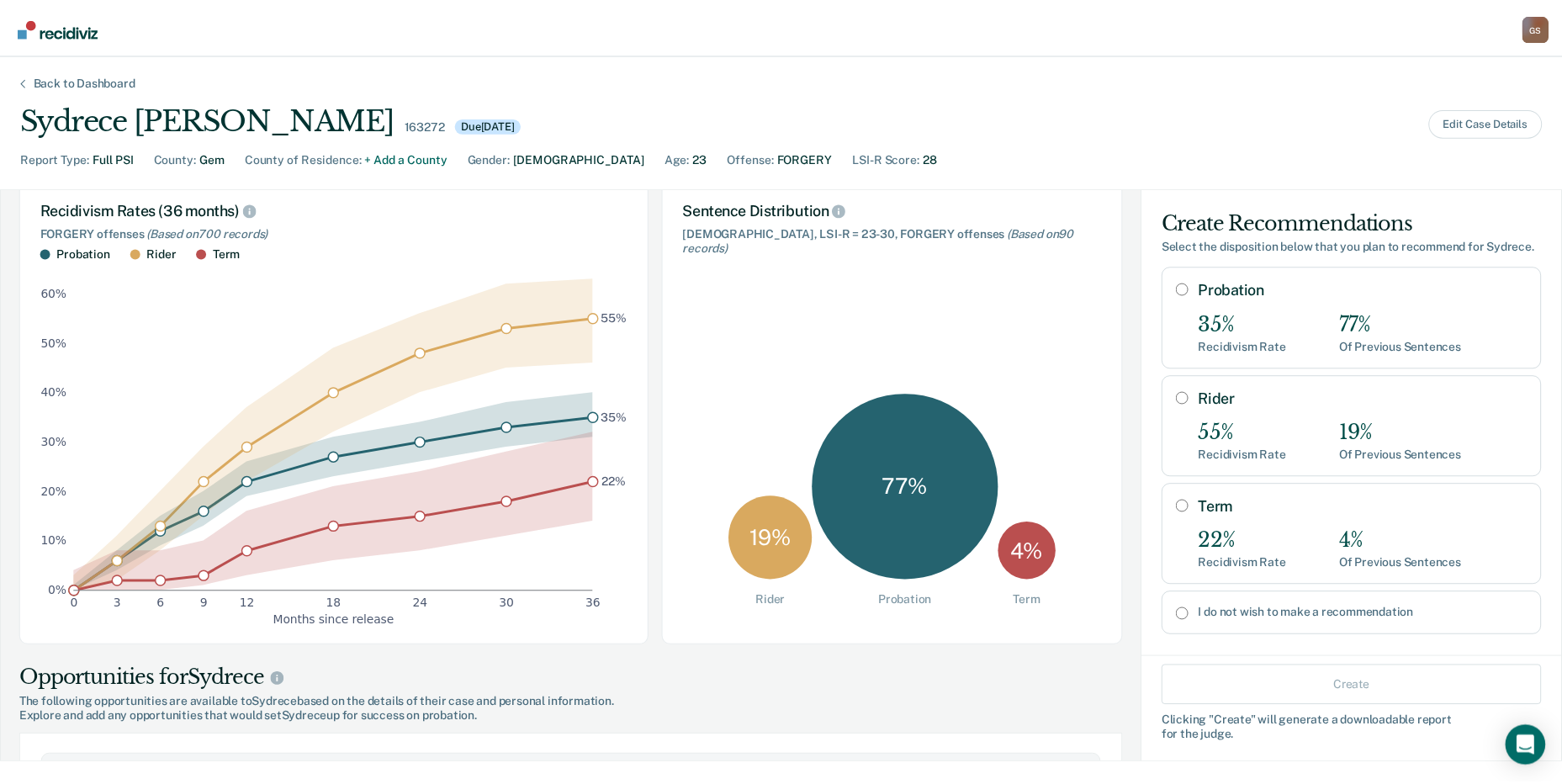
scroll to position [84, 0]
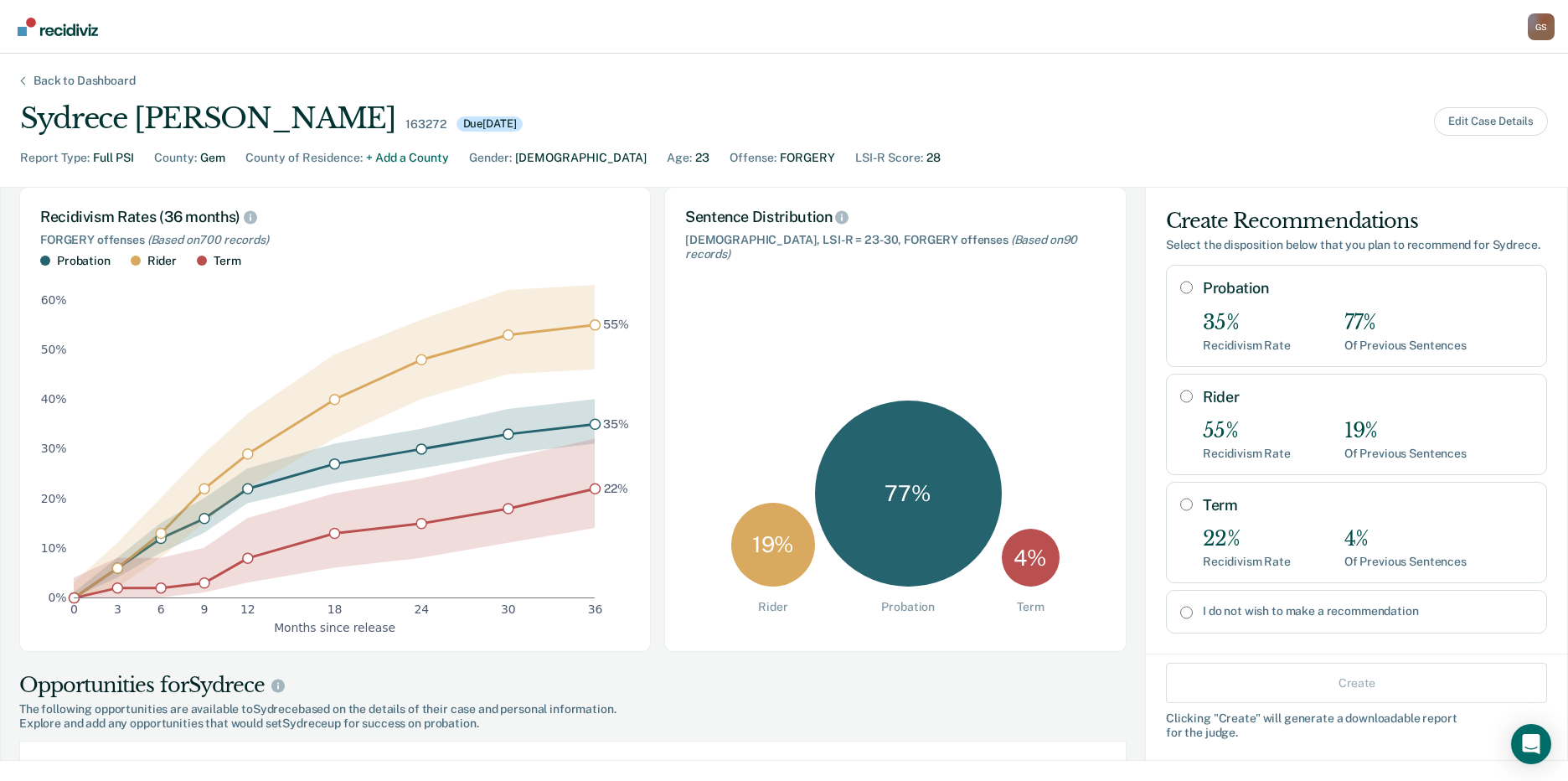
click at [1019, 571] on div "4 %" at bounding box center [1030, 557] width 58 height 58
click at [1179, 531] on div "Term 22% Recidivism Rate 4% Of Previous Sentences" at bounding box center [1356, 532] width 381 height 101
radio input "true"
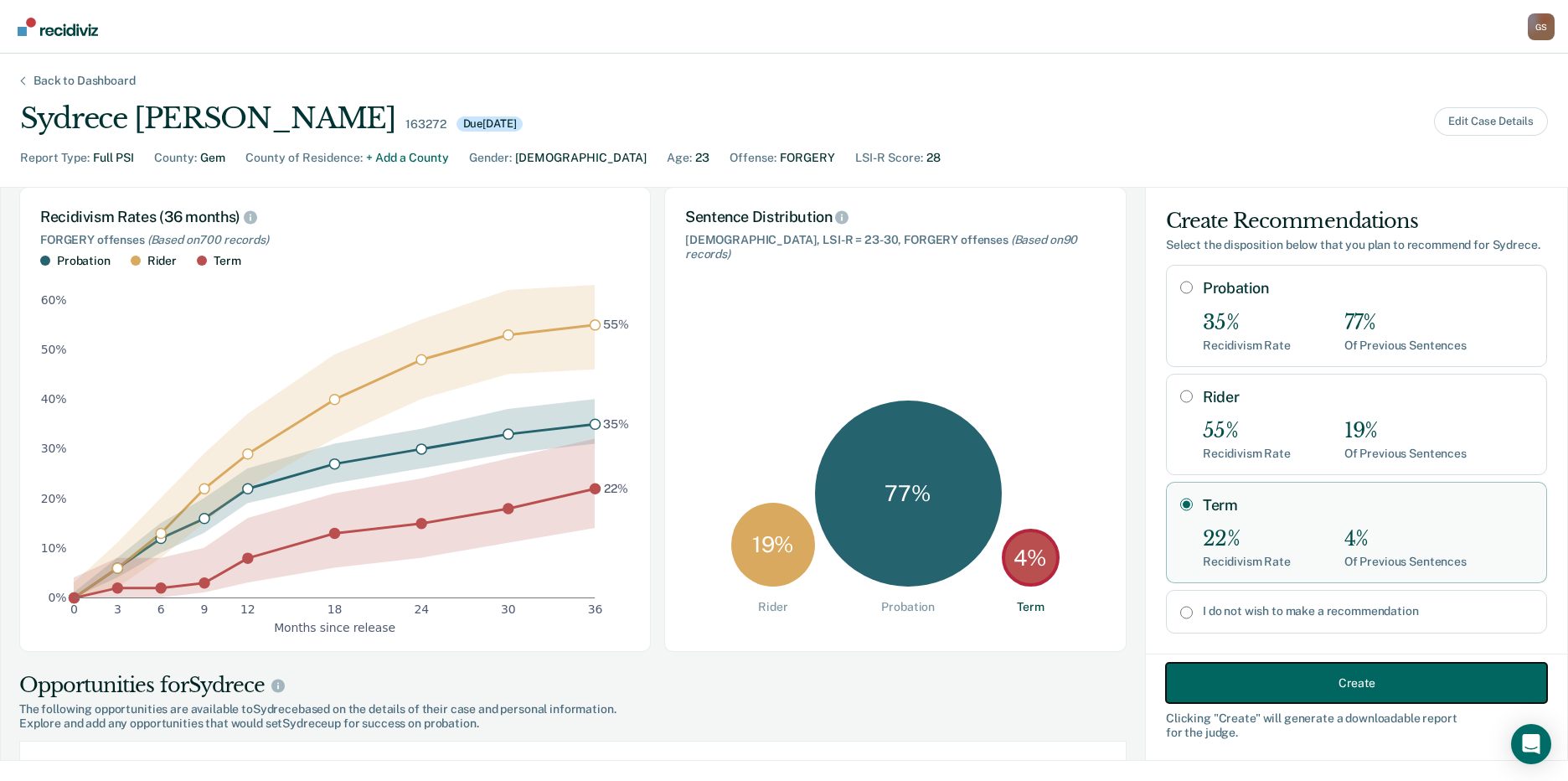
click at [1235, 684] on button "Create" at bounding box center [1356, 683] width 381 height 41
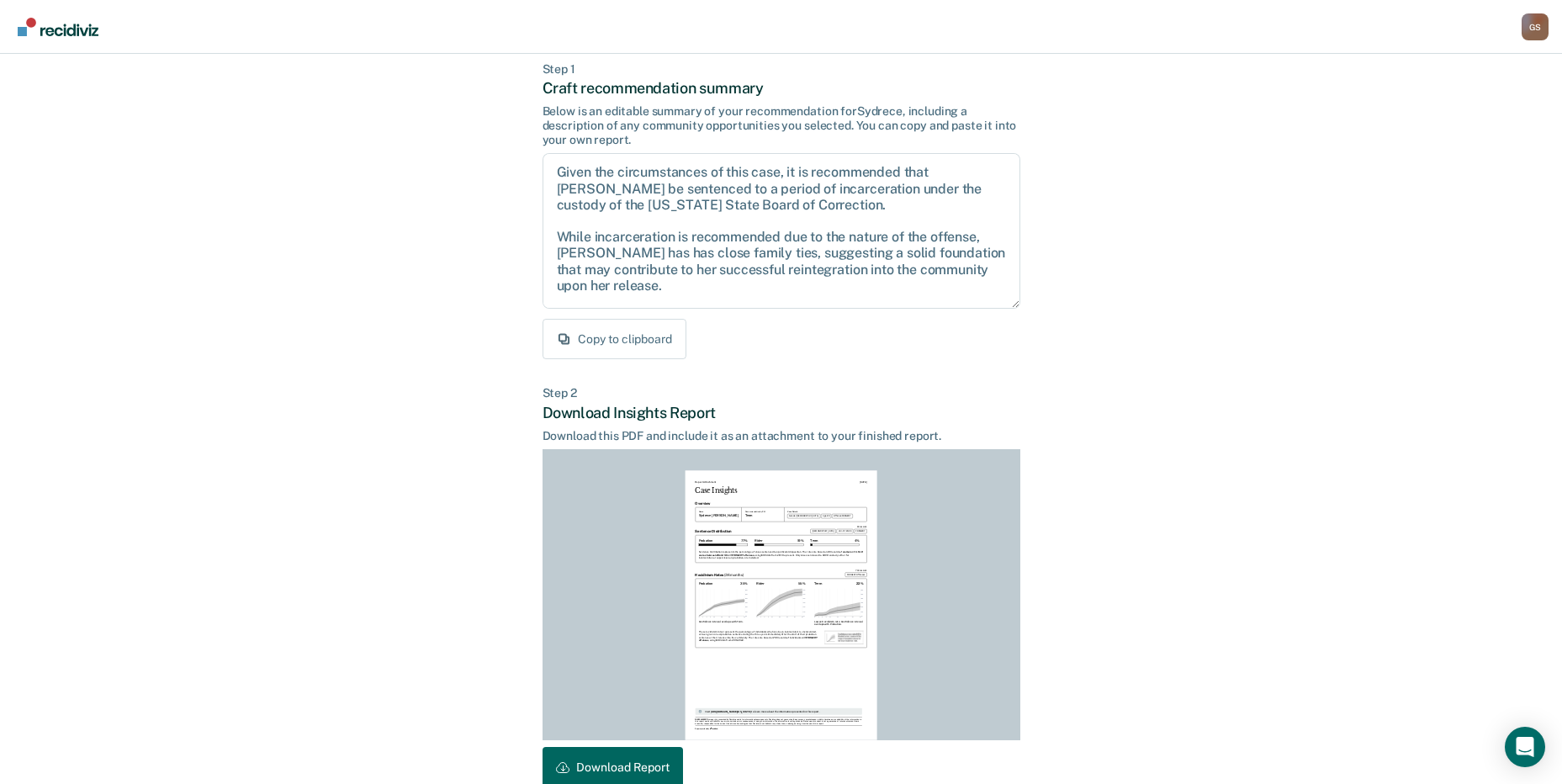
scroll to position [175, 0]
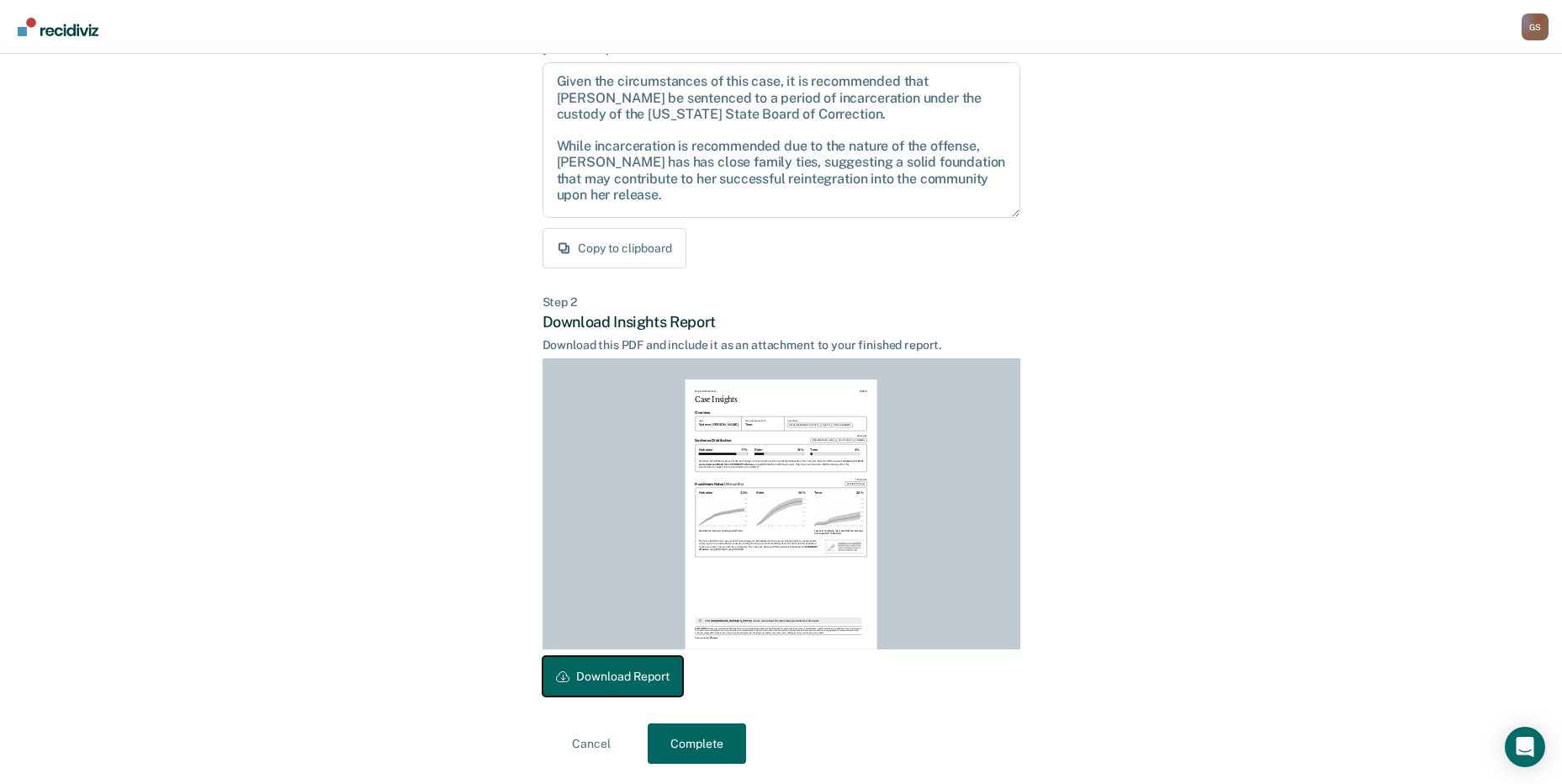
drag, startPoint x: 625, startPoint y: 683, endPoint x: 493, endPoint y: 699, distance: 133.0
click at [623, 683] on button "Download Report" at bounding box center [613, 676] width 140 height 41
click at [666, 735] on button "Complete" at bounding box center [697, 743] width 99 height 41
